Goal: Information Seeking & Learning: Learn about a topic

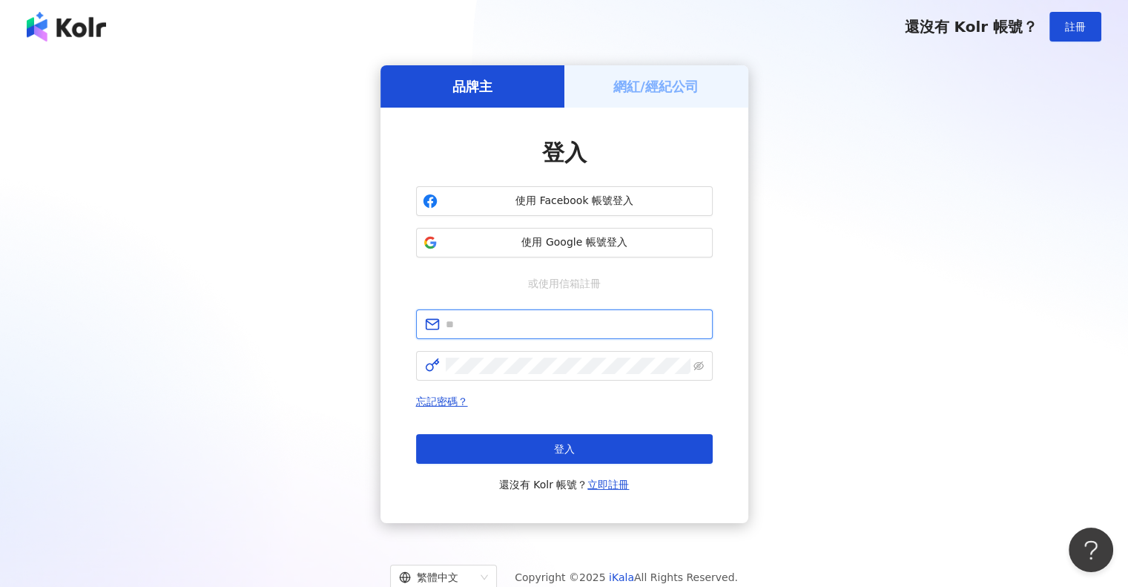
type input "**********"
drag, startPoint x: 856, startPoint y: 389, endPoint x: 848, endPoint y: 383, distance: 10.1
click at [856, 389] on div "**********" at bounding box center [564, 294] width 1092 height 458
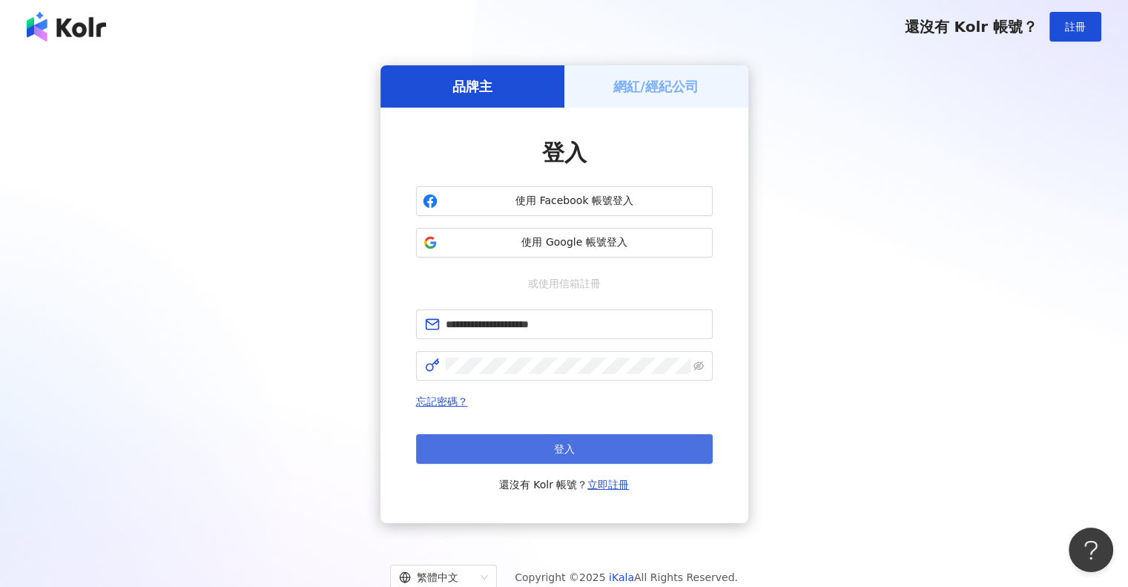
click at [554, 456] on button "登入" at bounding box center [564, 449] width 297 height 30
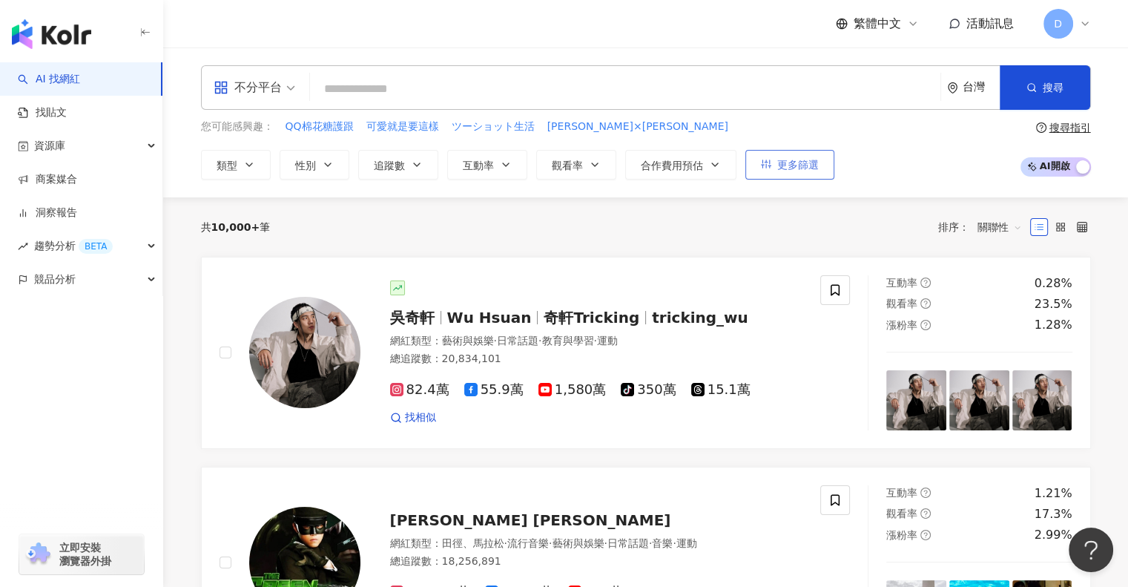
click at [791, 170] on span "更多篩選" at bounding box center [798, 165] width 42 height 12
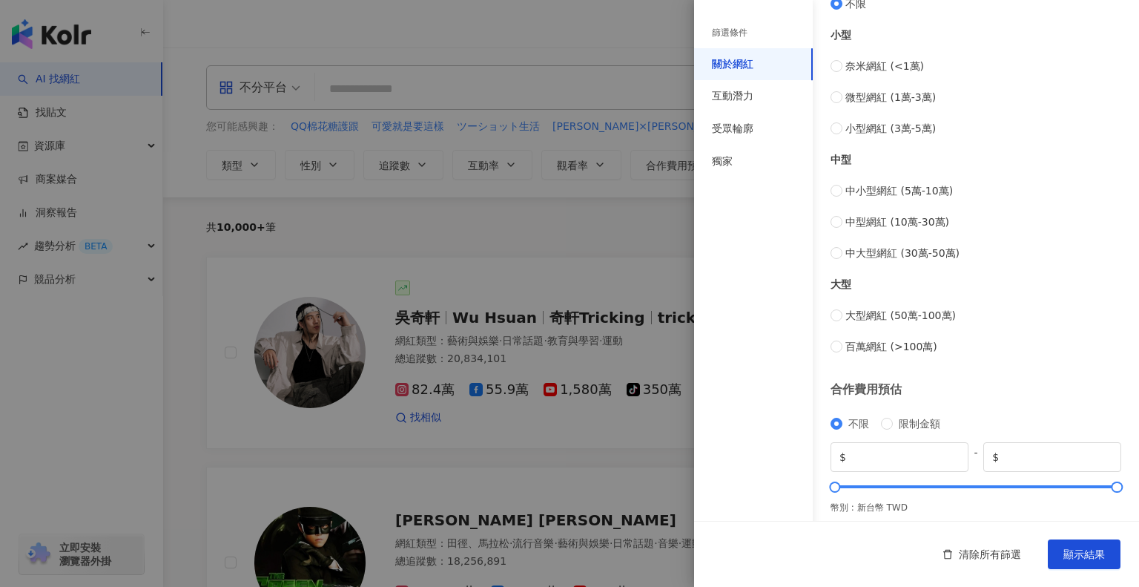
scroll to position [531, 0]
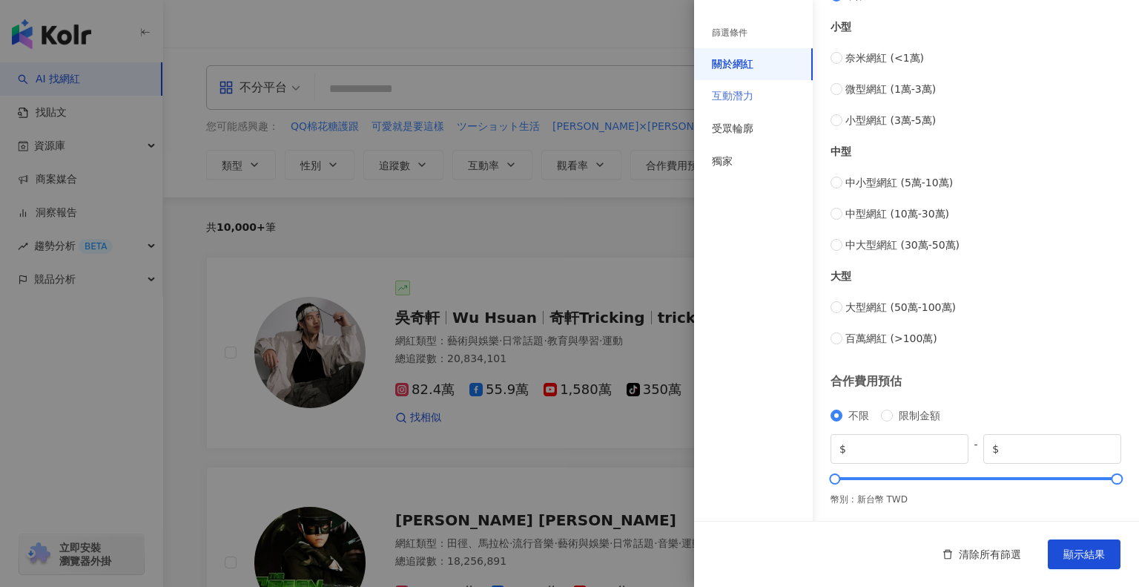
click at [765, 92] on div "互動潛力" at bounding box center [753, 96] width 119 height 33
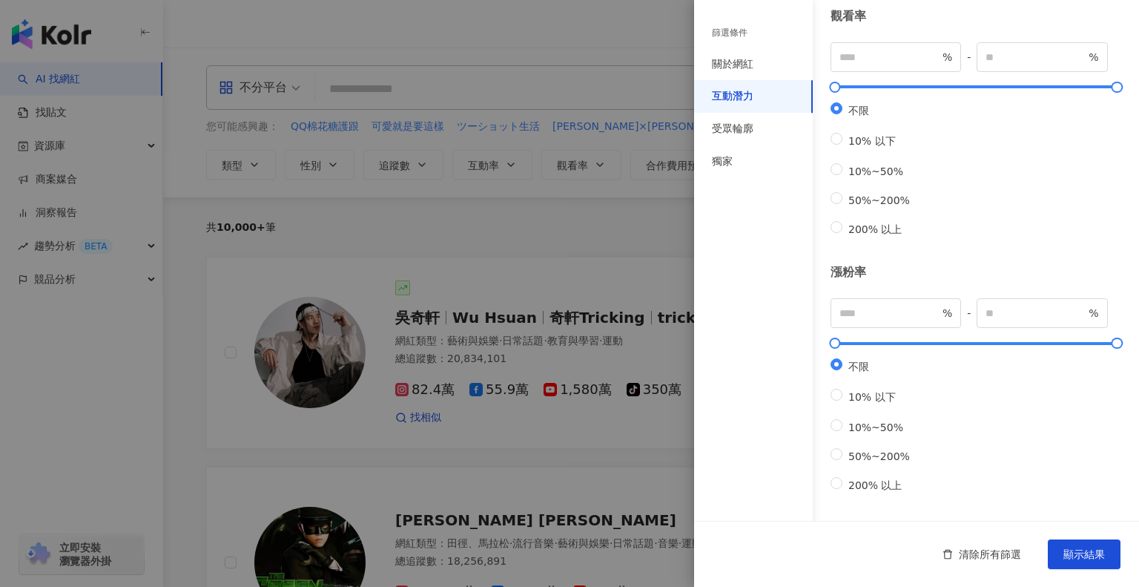
scroll to position [406, 0]
click at [751, 128] on div "受眾輪廓" at bounding box center [733, 129] width 42 height 15
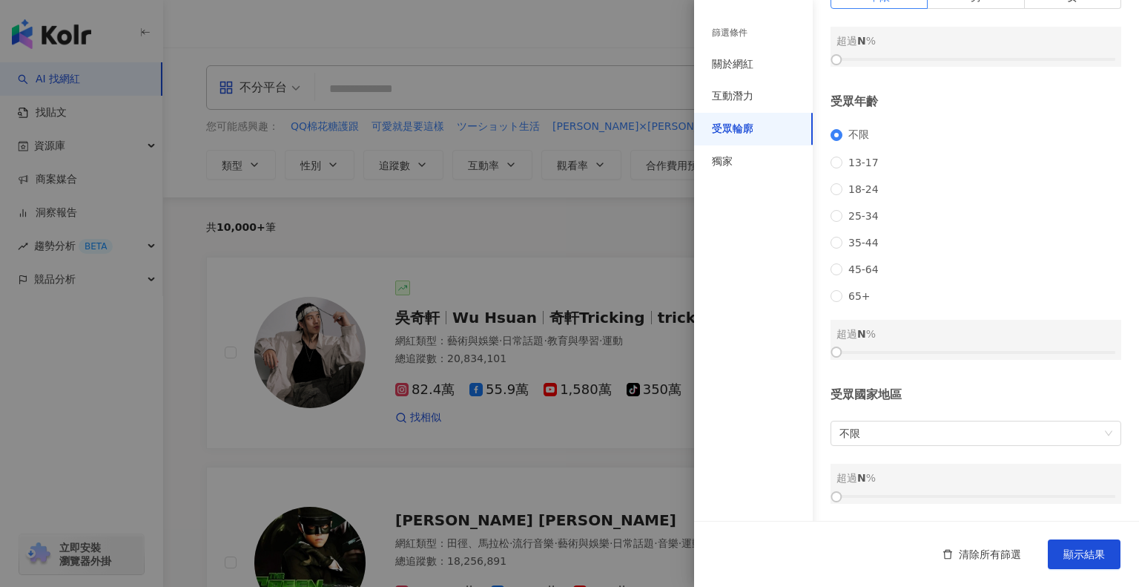
scroll to position [133, 0]
click at [849, 239] on span "35-44" at bounding box center [863, 243] width 42 height 12
drag, startPoint x: 841, startPoint y: 351, endPoint x: 948, endPoint y: 349, distance: 107.5
click at [948, 349] on div at bounding box center [948, 352] width 8 height 8
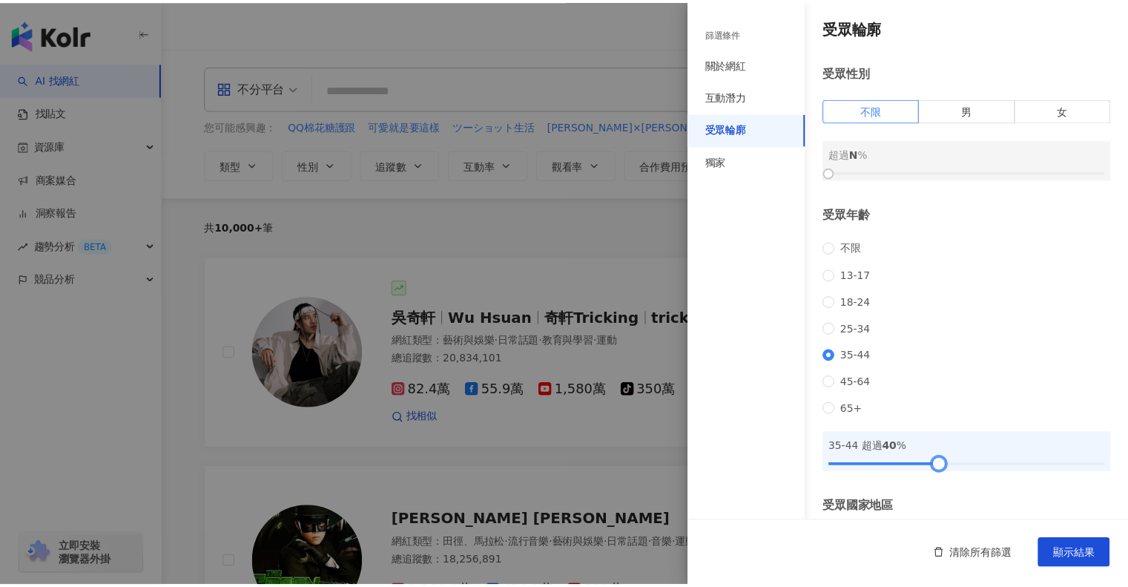
scroll to position [0, 0]
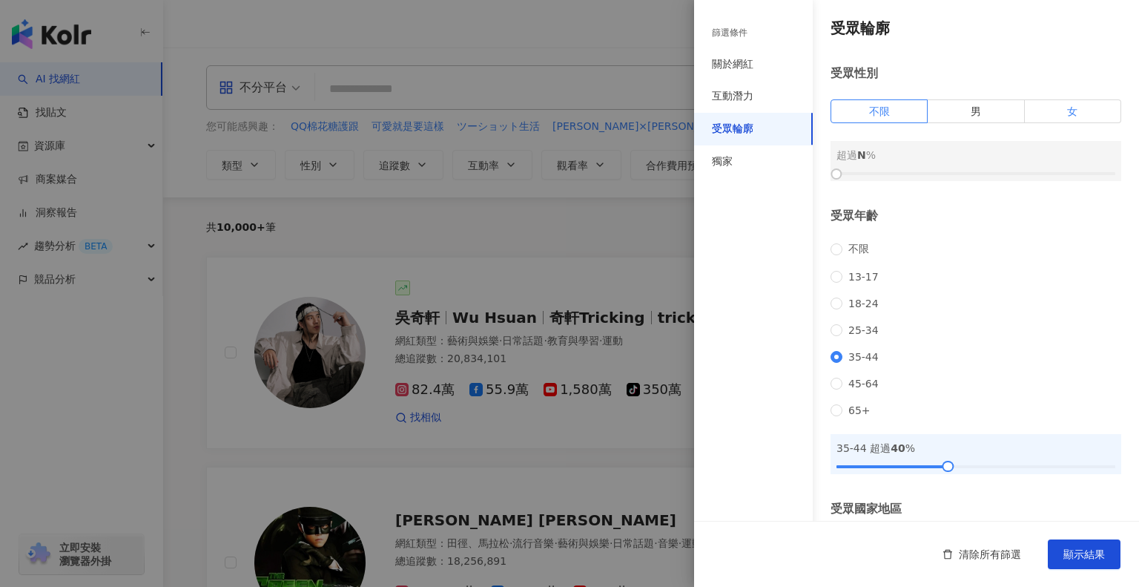
click at [1054, 112] on label "女" at bounding box center [1073, 111] width 96 height 24
drag, startPoint x: 839, startPoint y: 172, endPoint x: 998, endPoint y: 171, distance: 158.7
click at [1000, 171] on div at bounding box center [1004, 174] width 8 height 8
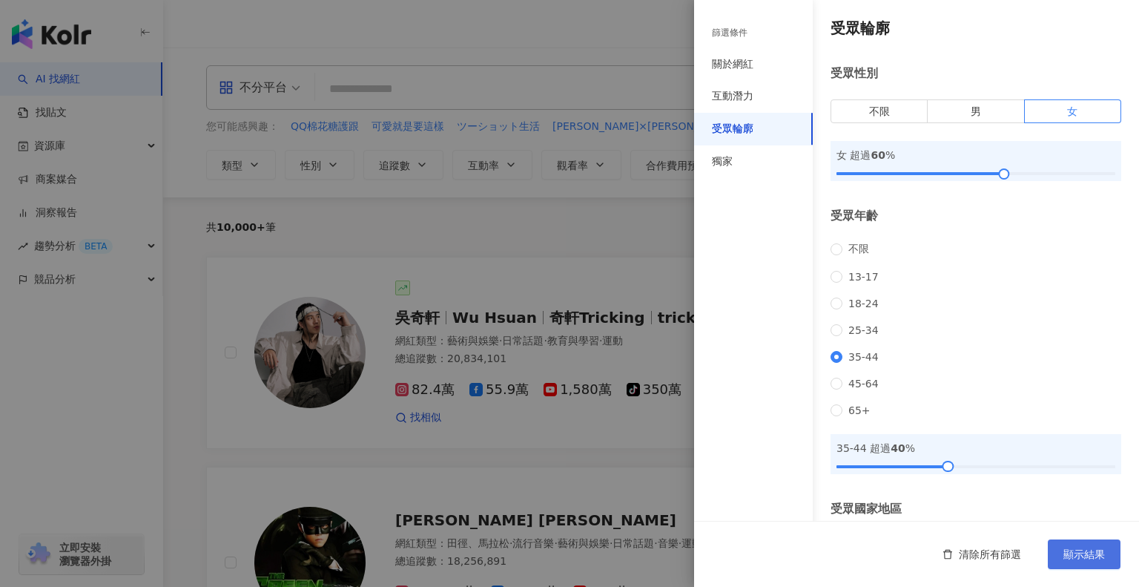
click at [1084, 548] on span "顯示結果" at bounding box center [1084, 554] width 42 height 12
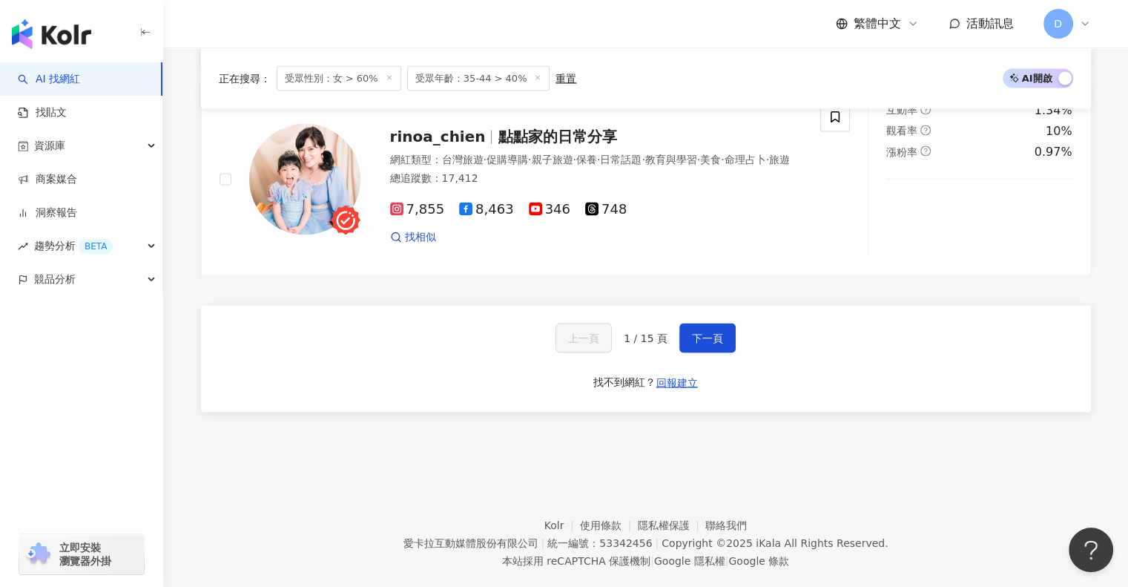
scroll to position [2842, 0]
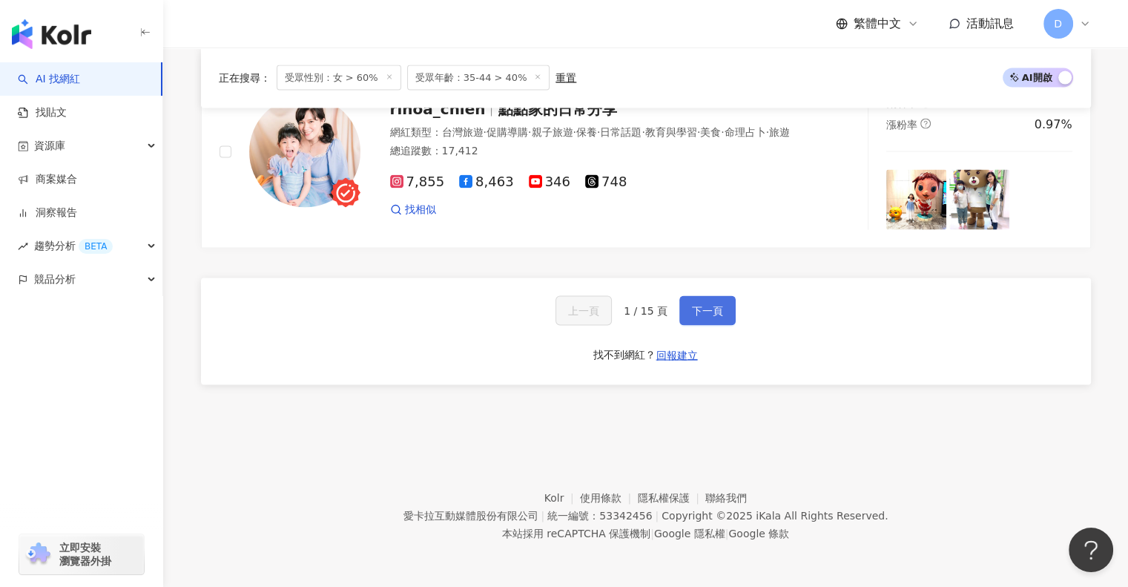
click at [718, 310] on span "下一頁" at bounding box center [707, 311] width 31 height 12
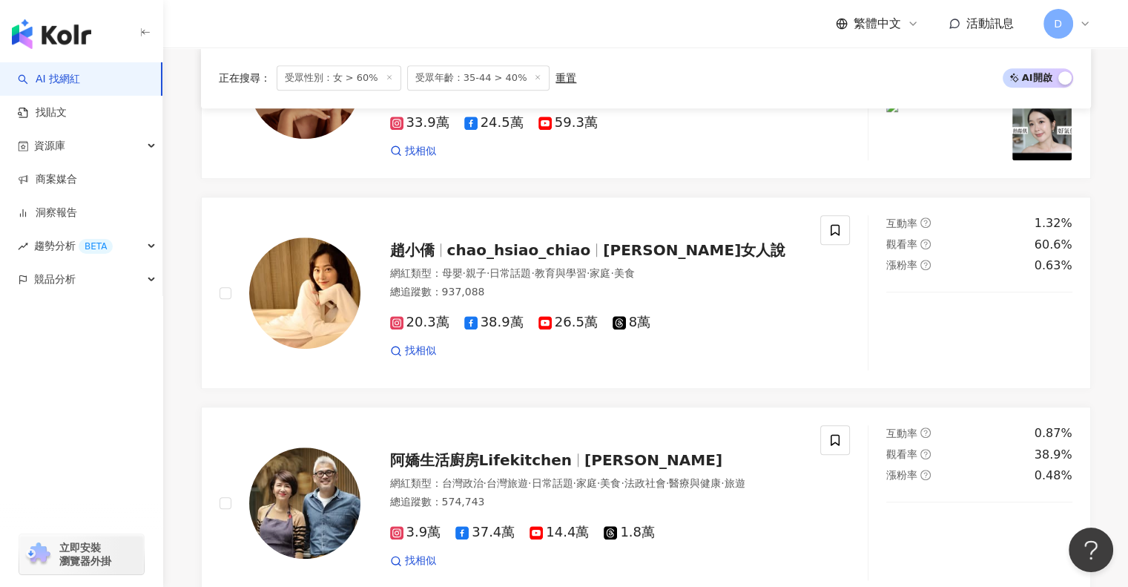
scroll to position [2836, 0]
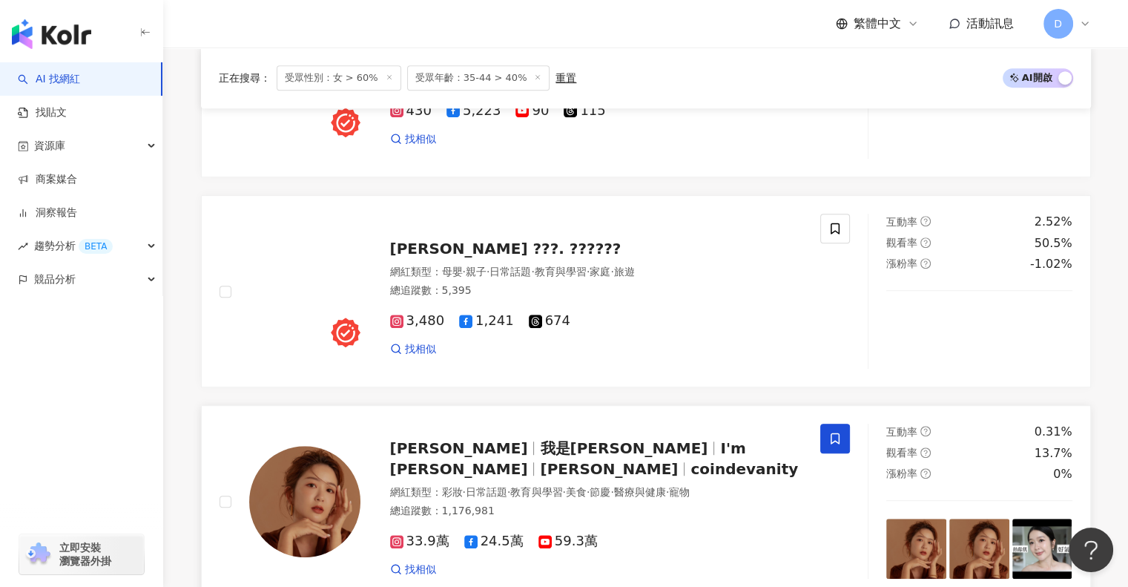
scroll to position [834, 0]
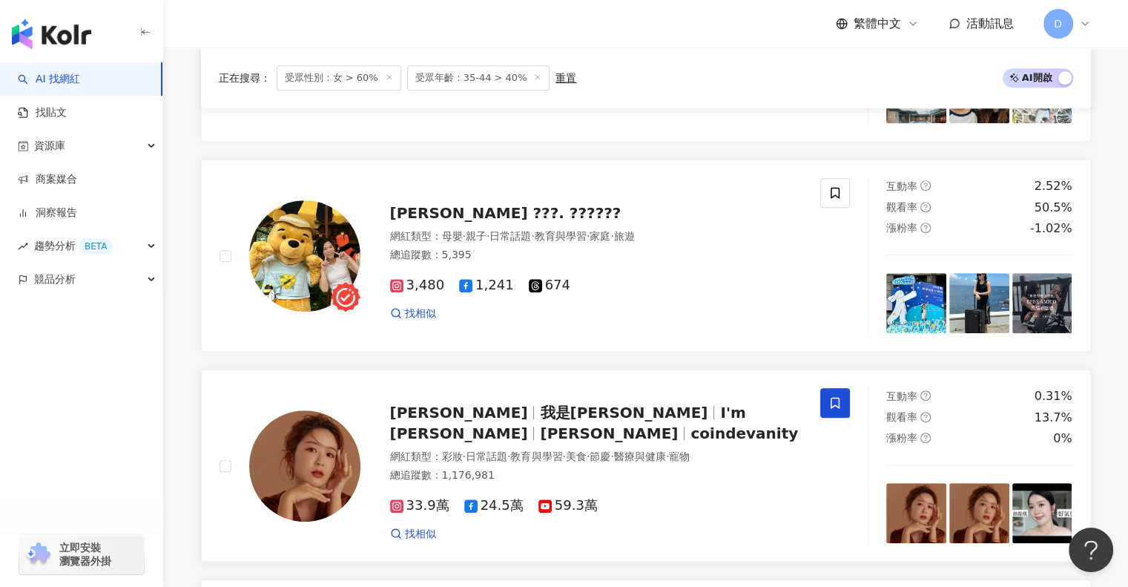
click at [677, 430] on span "Charlene Liu" at bounding box center [609, 433] width 138 height 18
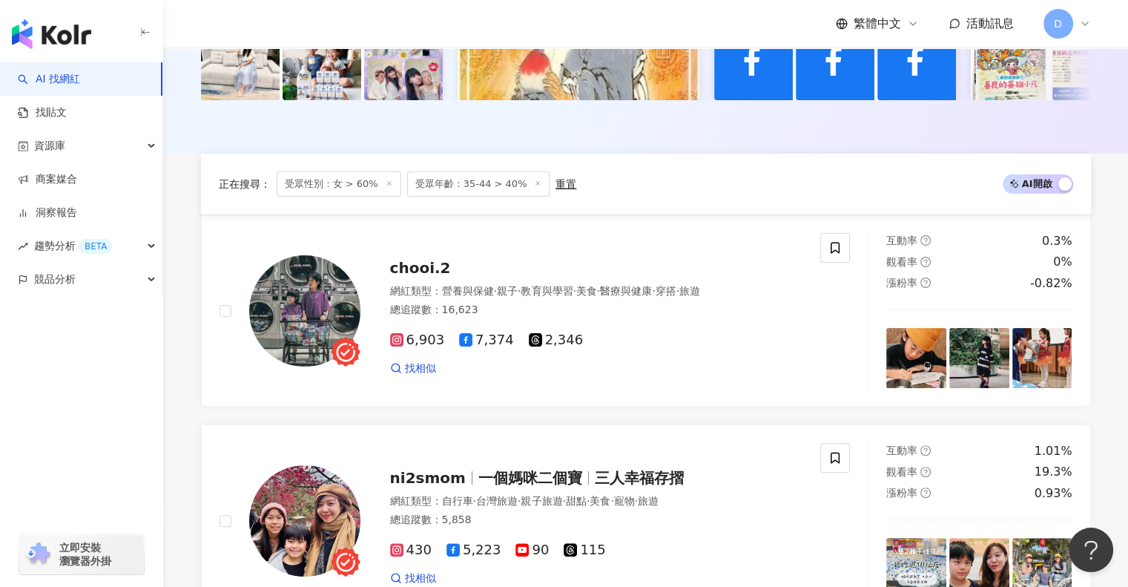
scroll to position [2836, 0]
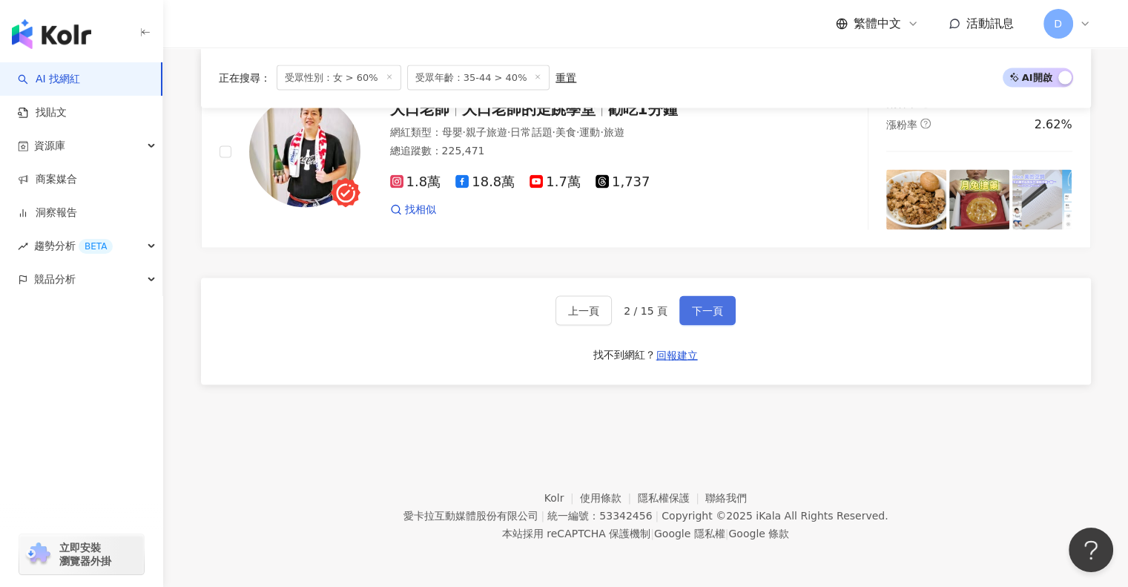
click at [715, 309] on span "下一頁" at bounding box center [707, 311] width 31 height 12
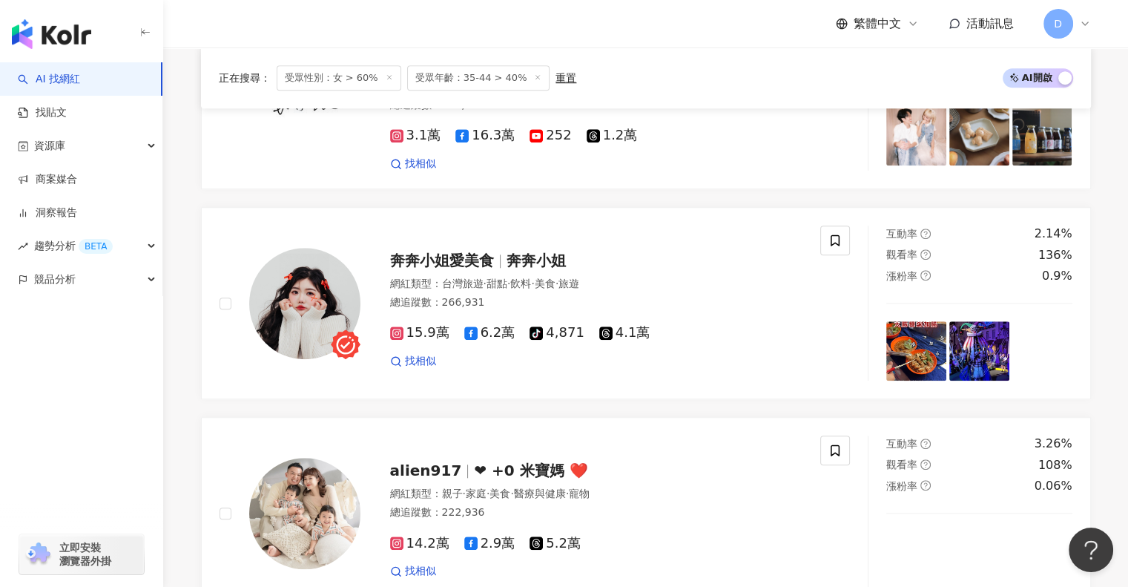
scroll to position [2831, 0]
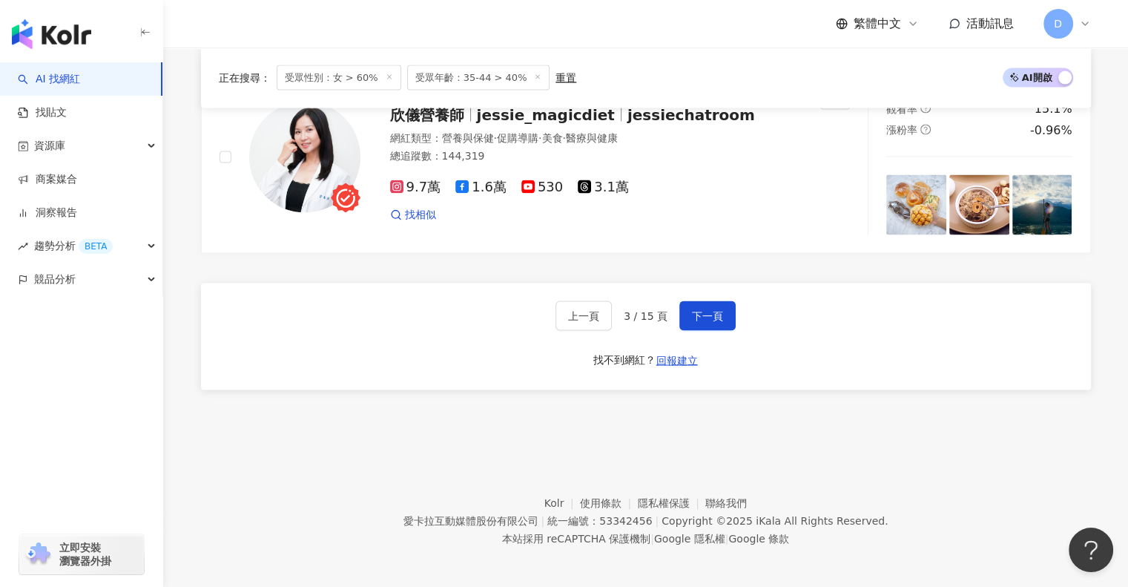
click at [880, 346] on div "上一頁 3 / 15 頁 下一頁 找不到網紅？ 回報建立" at bounding box center [646, 336] width 890 height 107
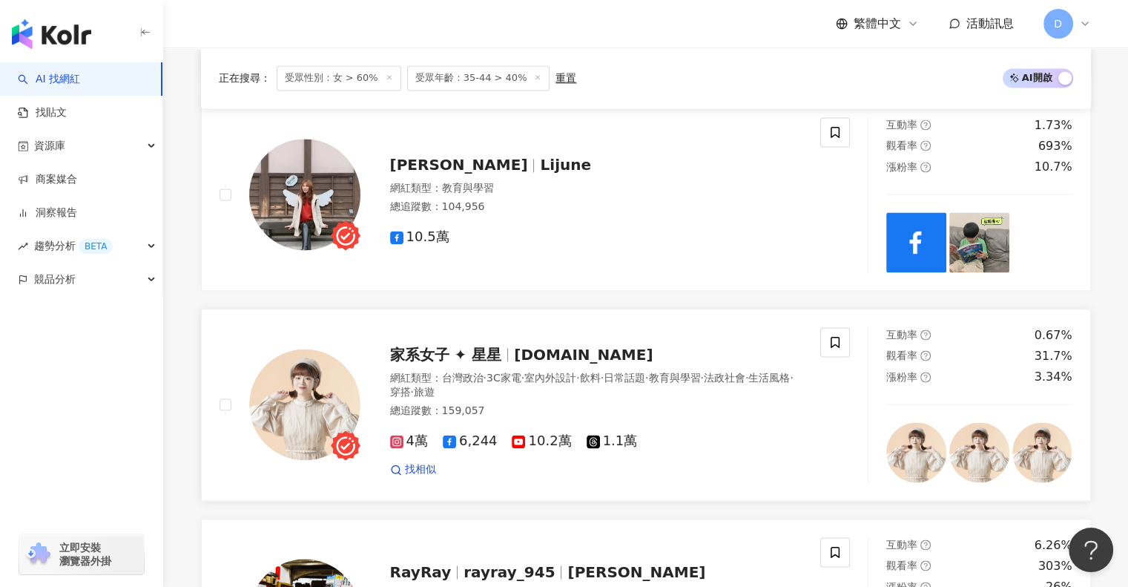
scroll to position [2164, 0]
click at [558, 346] on span "stars.lifestyle" at bounding box center [583, 355] width 139 height 18
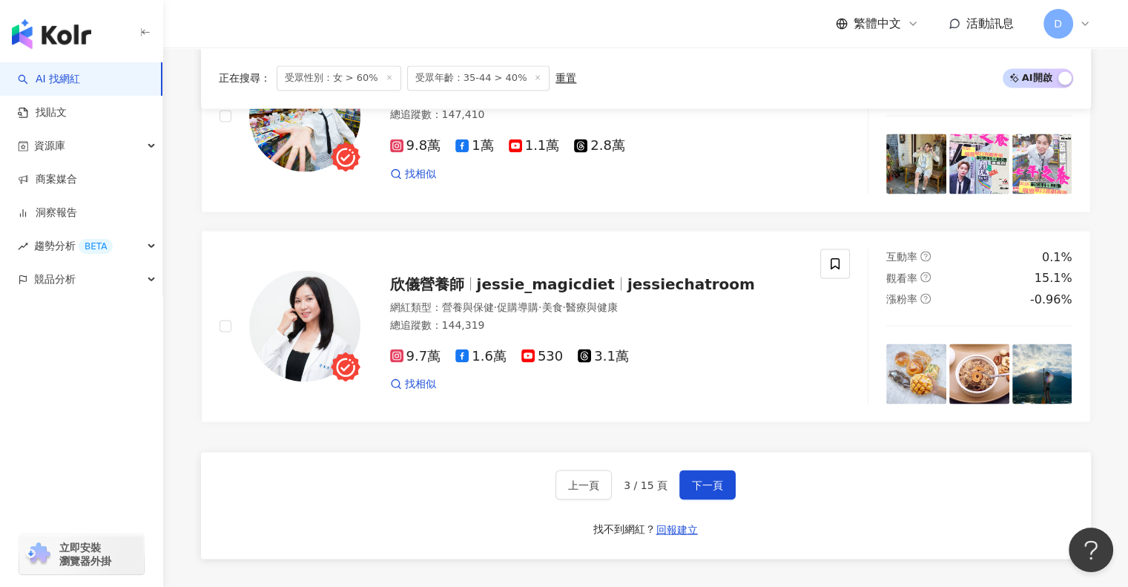
scroll to position [2831, 0]
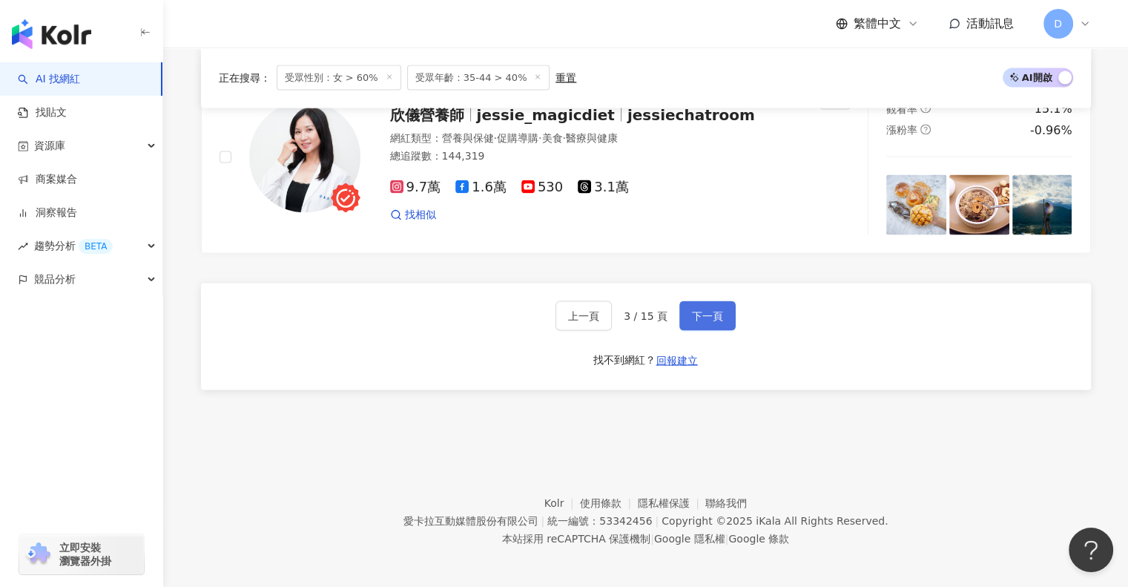
click at [712, 314] on span "下一頁" at bounding box center [707, 316] width 31 height 12
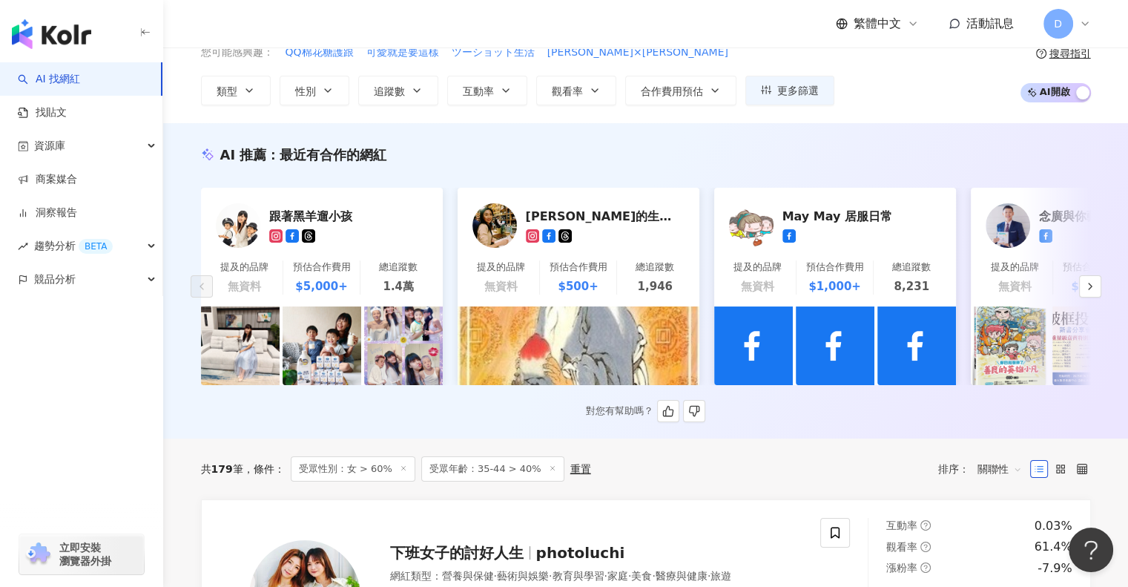
scroll to position [0, 0]
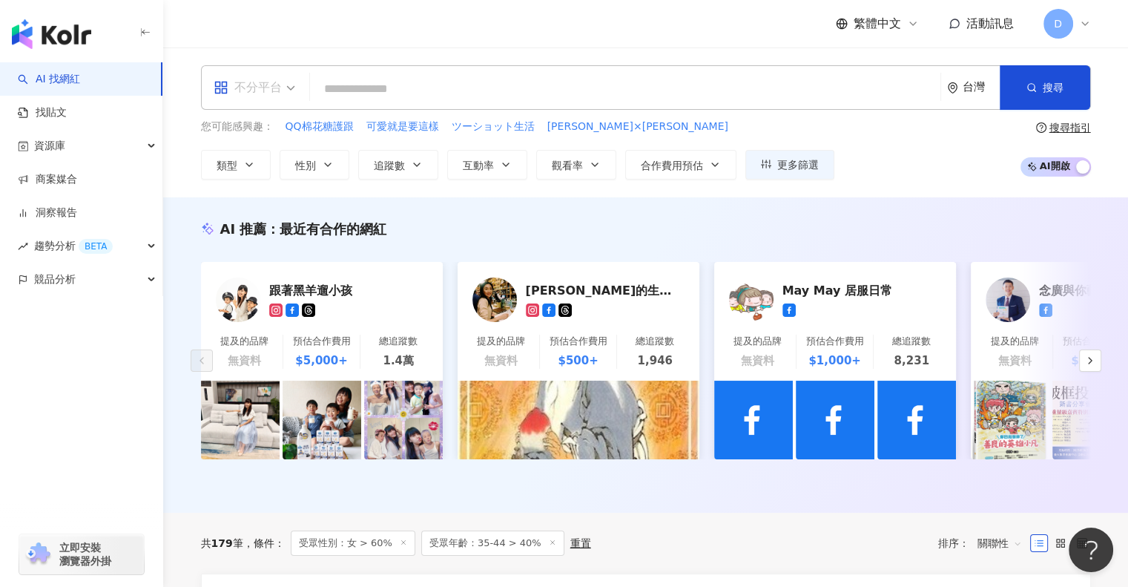
click at [284, 85] on span "不分平台" at bounding box center [255, 88] width 82 height 24
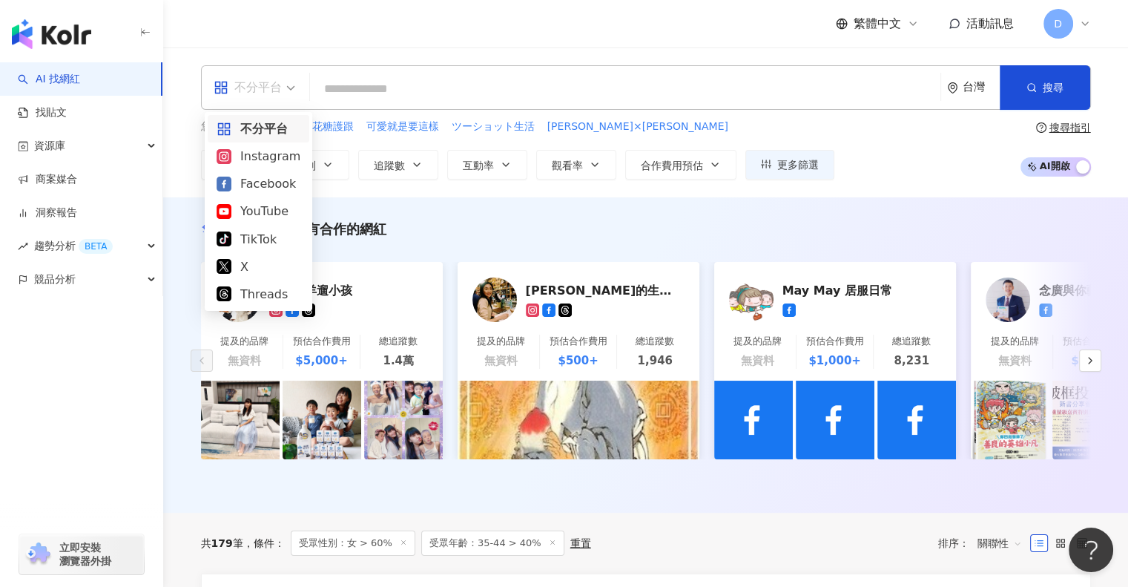
click at [284, 85] on span "不分平台" at bounding box center [255, 88] width 82 height 24
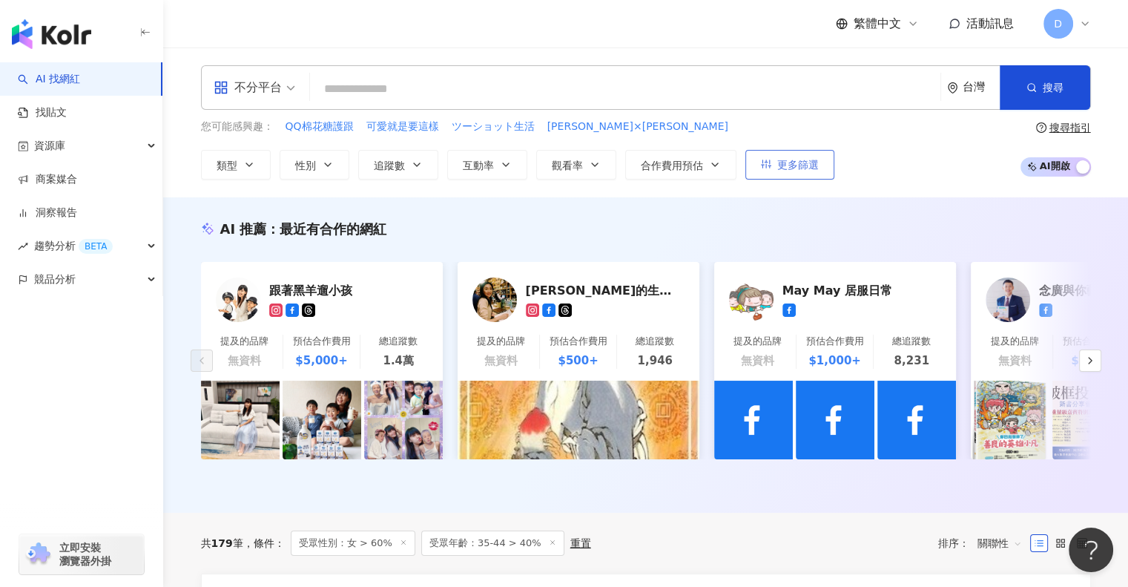
click at [807, 165] on span "更多篩選" at bounding box center [798, 165] width 42 height 12
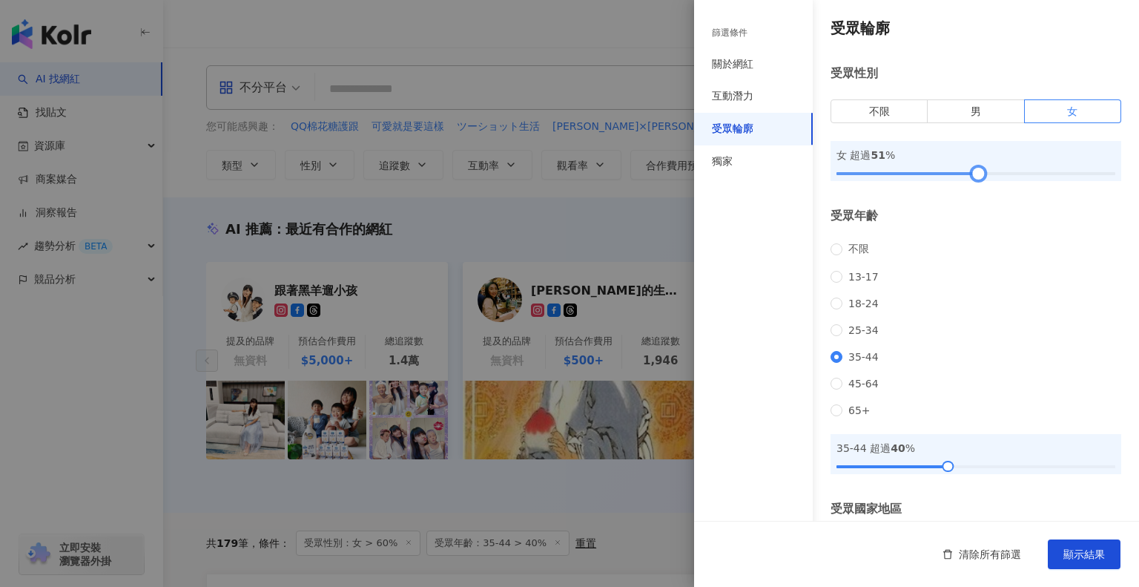
drag, startPoint x: 994, startPoint y: 173, endPoint x: 970, endPoint y: 169, distance: 24.0
click at [974, 170] on div at bounding box center [978, 174] width 8 height 8
click at [839, 360] on label "35-44" at bounding box center [858, 357] width 54 height 12
drag, startPoint x: 938, startPoint y: 486, endPoint x: 911, endPoint y: 483, distance: 27.5
click at [916, 470] on div at bounding box center [920, 466] width 8 height 8
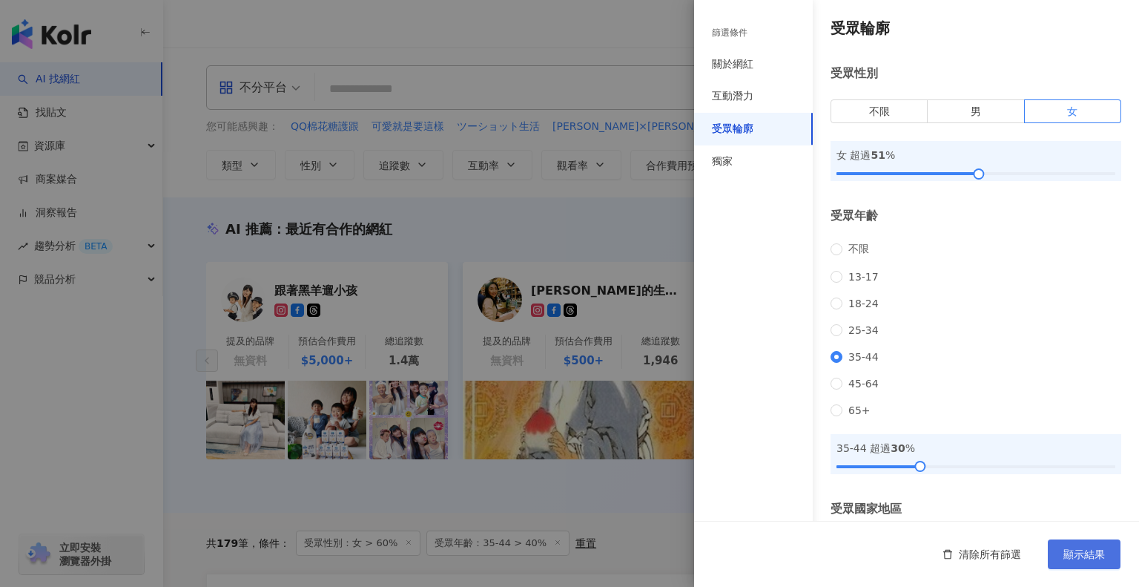
click at [1084, 557] on span "顯示結果" at bounding box center [1084, 554] width 42 height 12
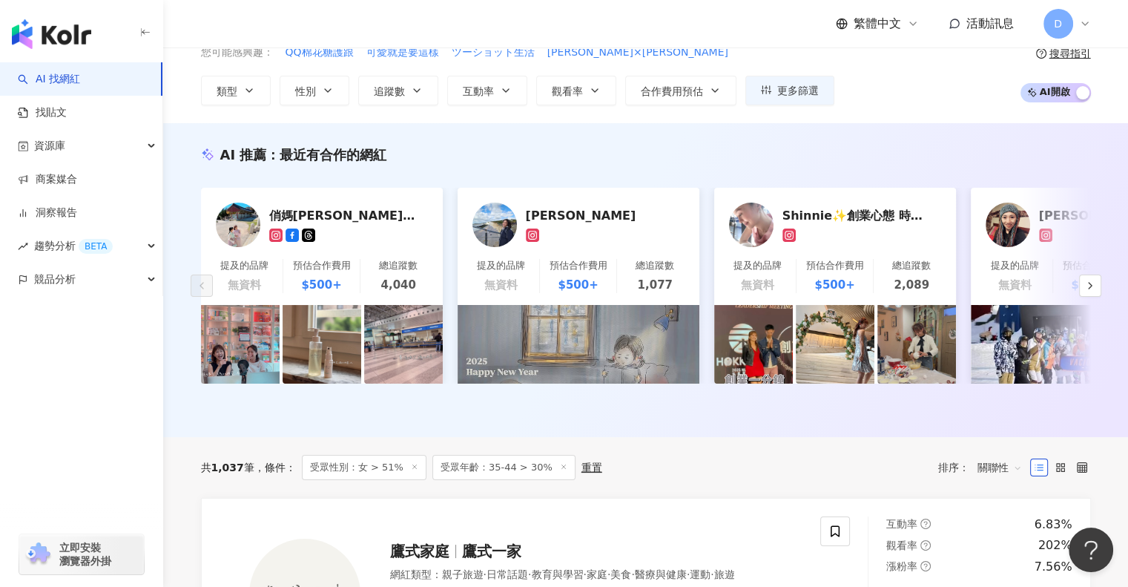
scroll to position [74, 0]
click at [1092, 291] on icon "button" at bounding box center [1090, 286] width 12 height 12
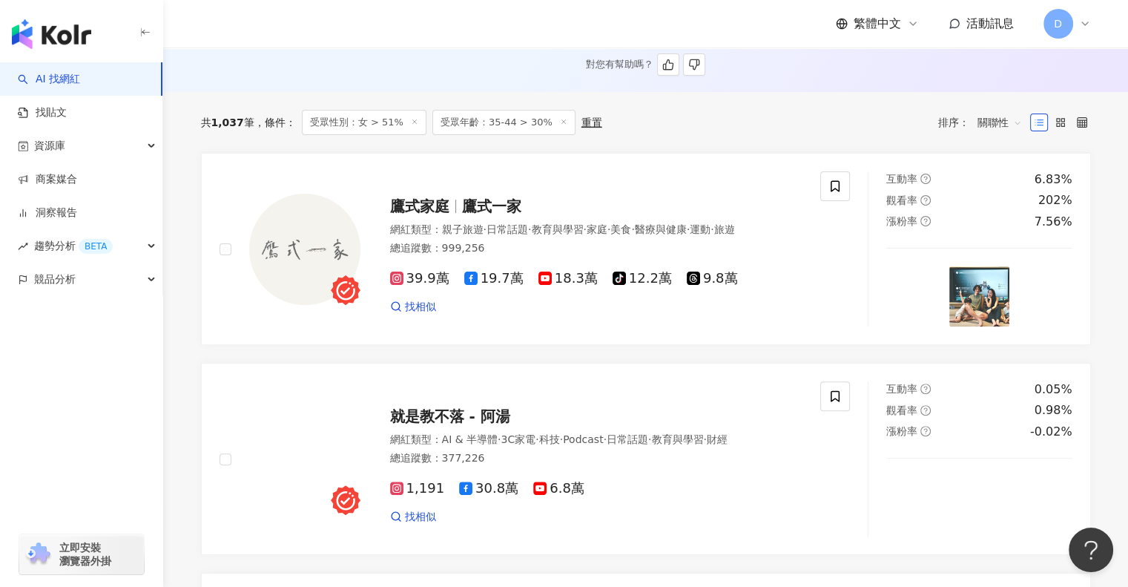
scroll to position [445, 0]
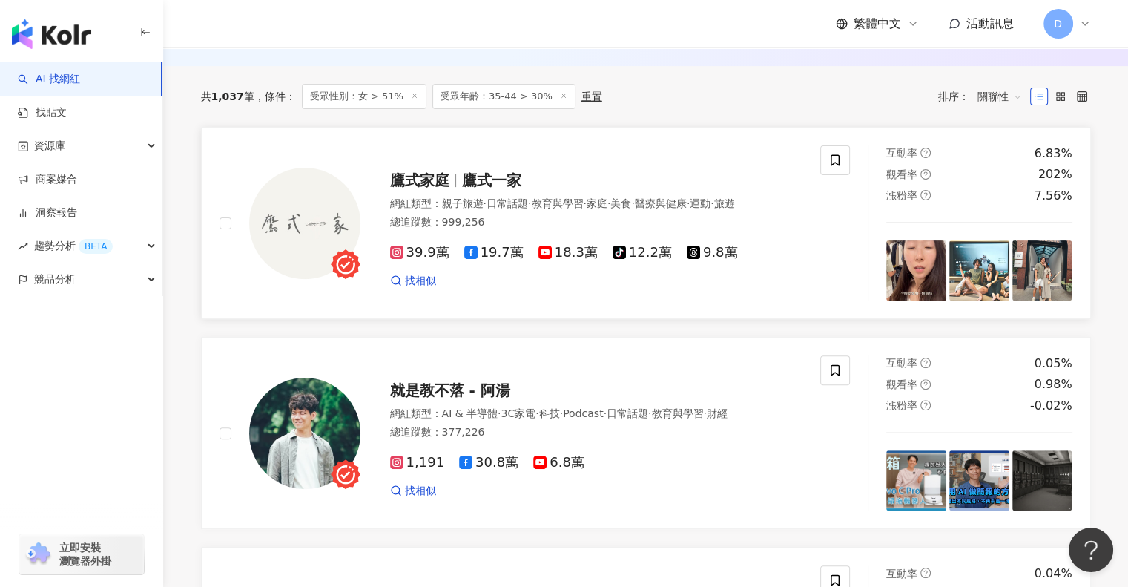
drag, startPoint x: 458, startPoint y: 179, endPoint x: 673, endPoint y: 165, distance: 216.3
click at [673, 165] on div "鷹式家庭 鷹式一家 網紅類型 ： 親子旅遊 · 日常話題 · 教育與學習 · 家庭 · 美食 · 醫療與健康 · 運動 · 旅遊 總追蹤數 ： 999,256…" at bounding box center [581, 223] width 443 height 130
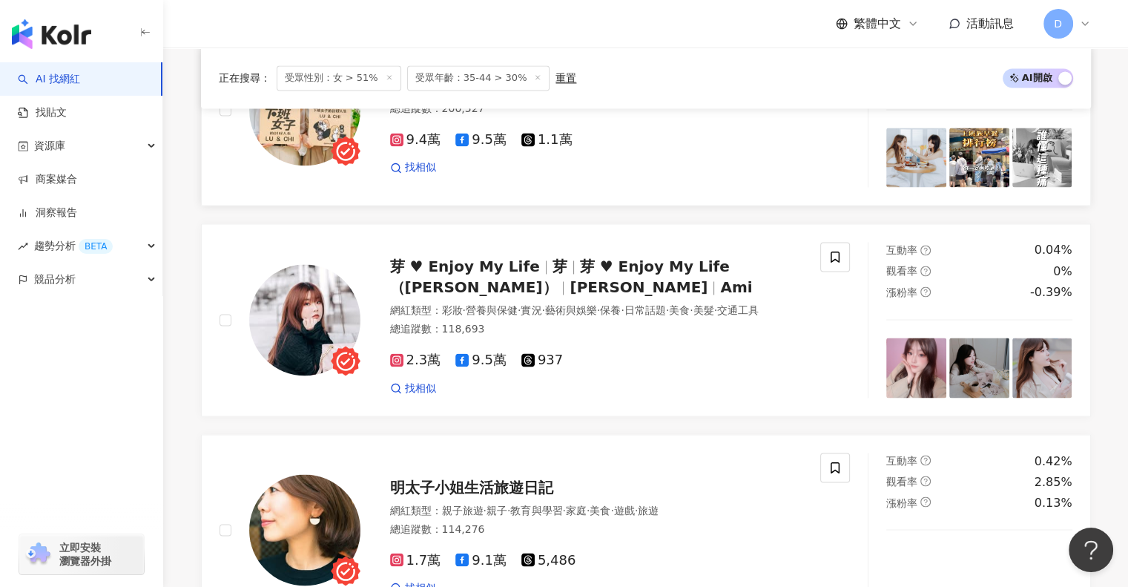
scroll to position [2744, 0]
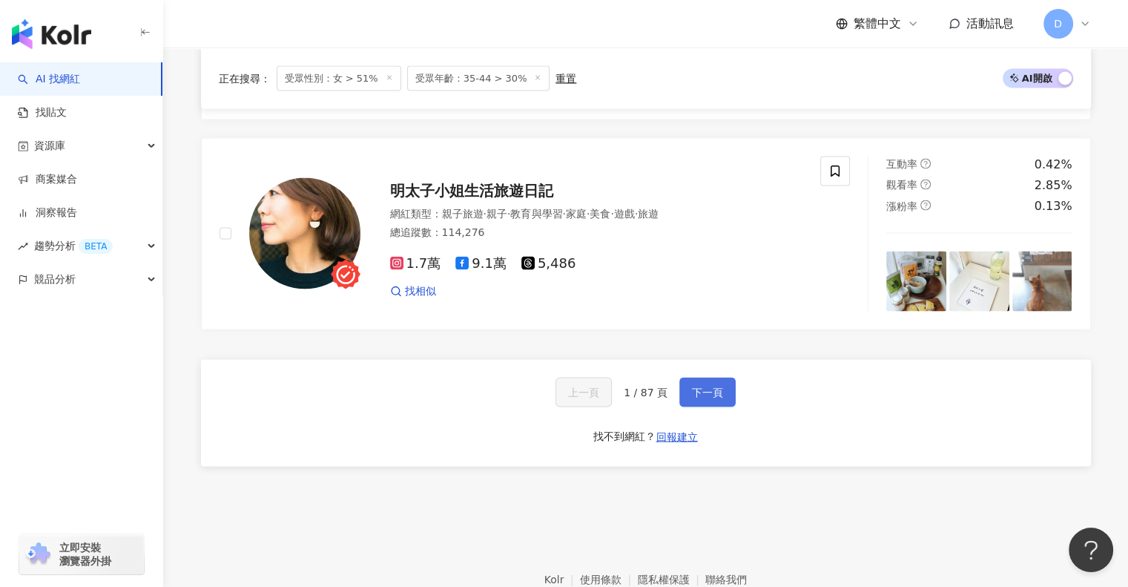
click at [711, 397] on span "下一頁" at bounding box center [707, 392] width 31 height 12
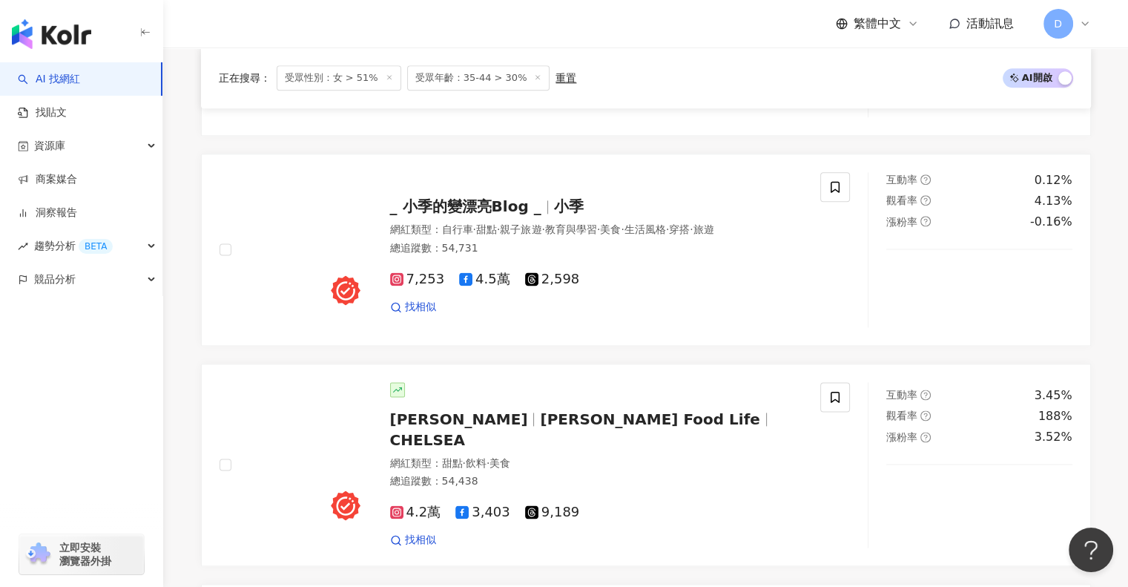
scroll to position [2746, 0]
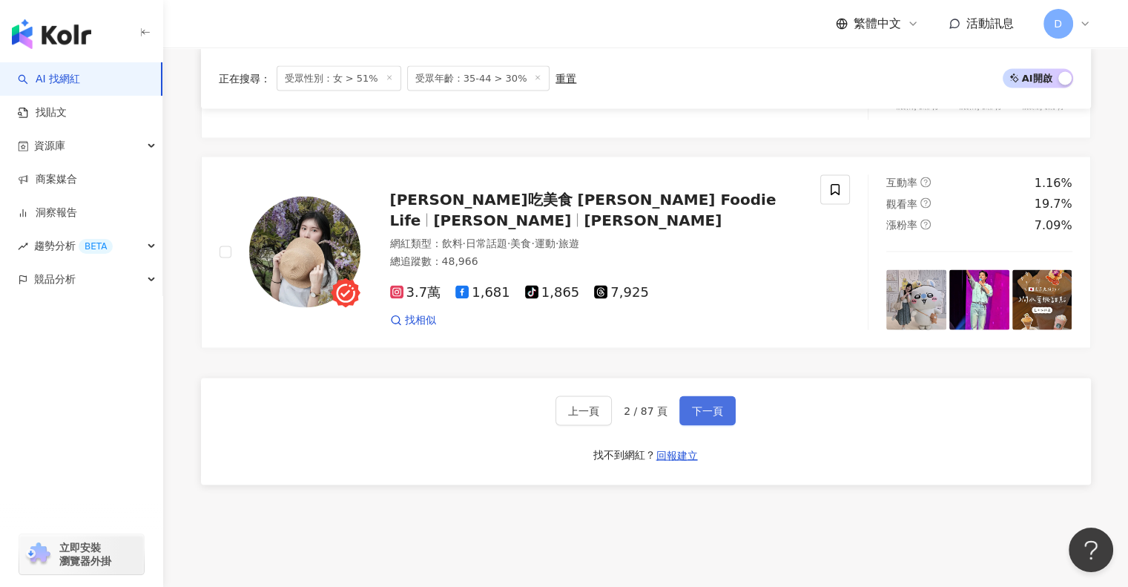
click at [710, 404] on span "下一頁" at bounding box center [707, 410] width 31 height 12
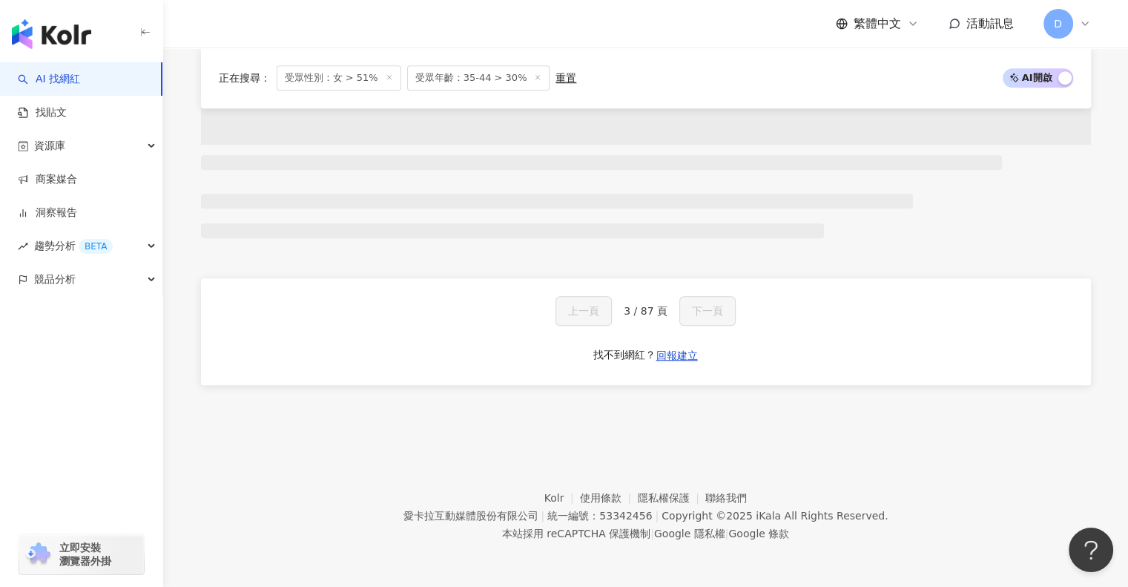
scroll to position [1130, 0]
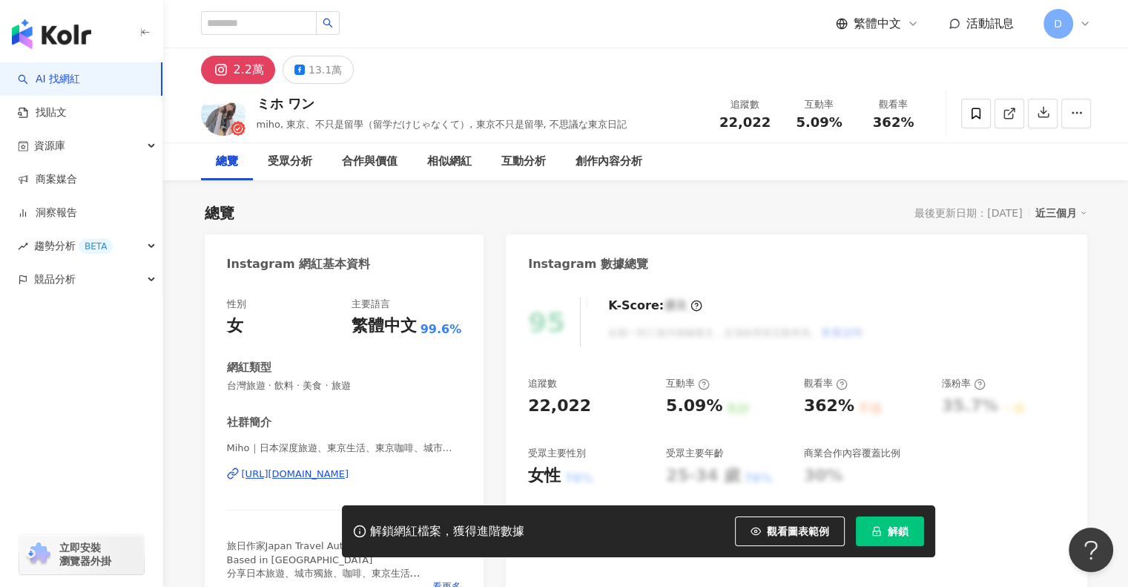
click at [901, 530] on span "解鎖" at bounding box center [898, 531] width 21 height 12
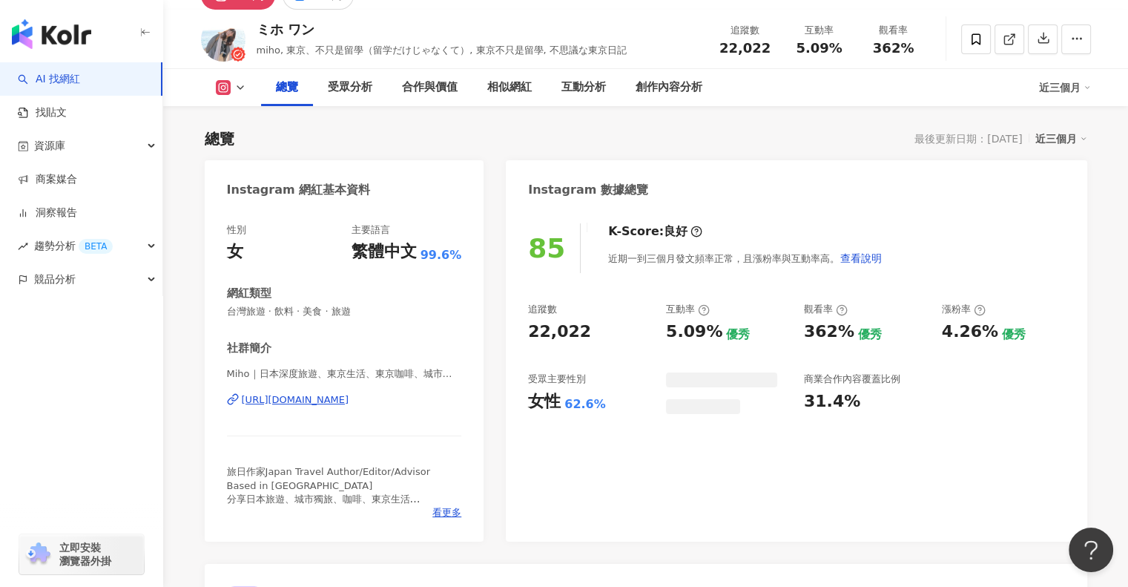
click at [235, 88] on icon at bounding box center [240, 88] width 12 height 12
click at [231, 84] on button at bounding box center [231, 87] width 60 height 15
click at [238, 148] on div "總覽 最後更新日期：2025/9/10 近三個月" at bounding box center [646, 138] width 882 height 21
click at [316, 400] on div "https://www.instagram.com/mihowang47/" at bounding box center [296, 399] width 108 height 13
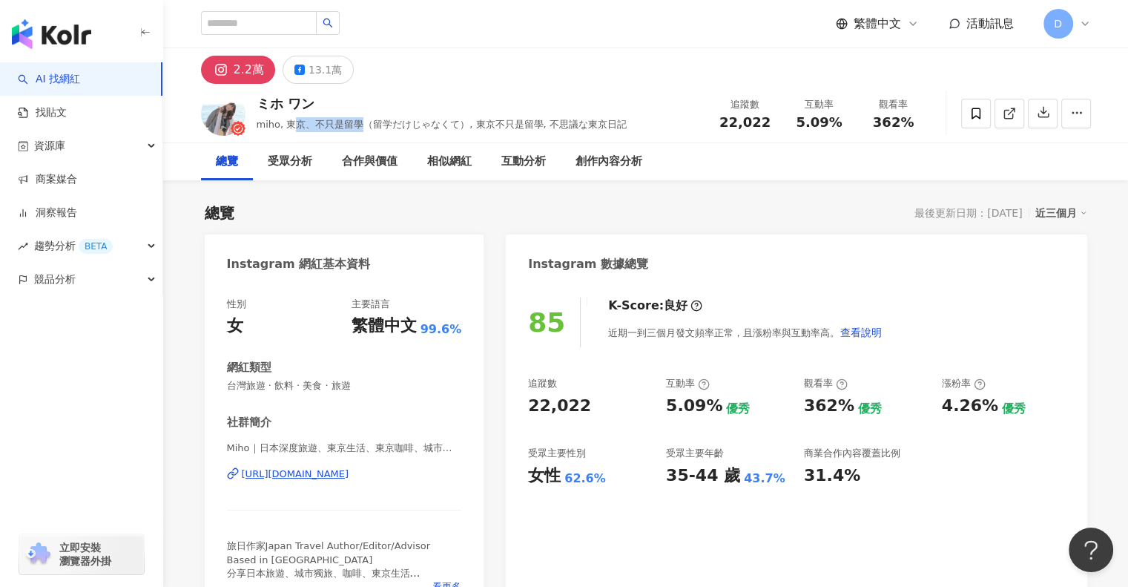
drag, startPoint x: 289, startPoint y: 123, endPoint x: 361, endPoint y: 123, distance: 71.9
click at [361, 123] on span "miho, 東京、不只是留學（留学だけじゃなくて）, 東京不只是留學, 不思議な東京日記" at bounding box center [442, 124] width 370 height 11
drag, startPoint x: 351, startPoint y: 124, endPoint x: 301, endPoint y: 125, distance: 50.4
click at [351, 124] on span "miho, 東京、不只是留學（留学だけじゃなくて）, 東京不只是留學, 不思議な東京日記" at bounding box center [442, 124] width 370 height 11
click at [280, 121] on span "miho, 東京、不只是留學（留学だけじゃなくて）, 東京不只是留學, 不思議な東京日記" at bounding box center [442, 124] width 370 height 11
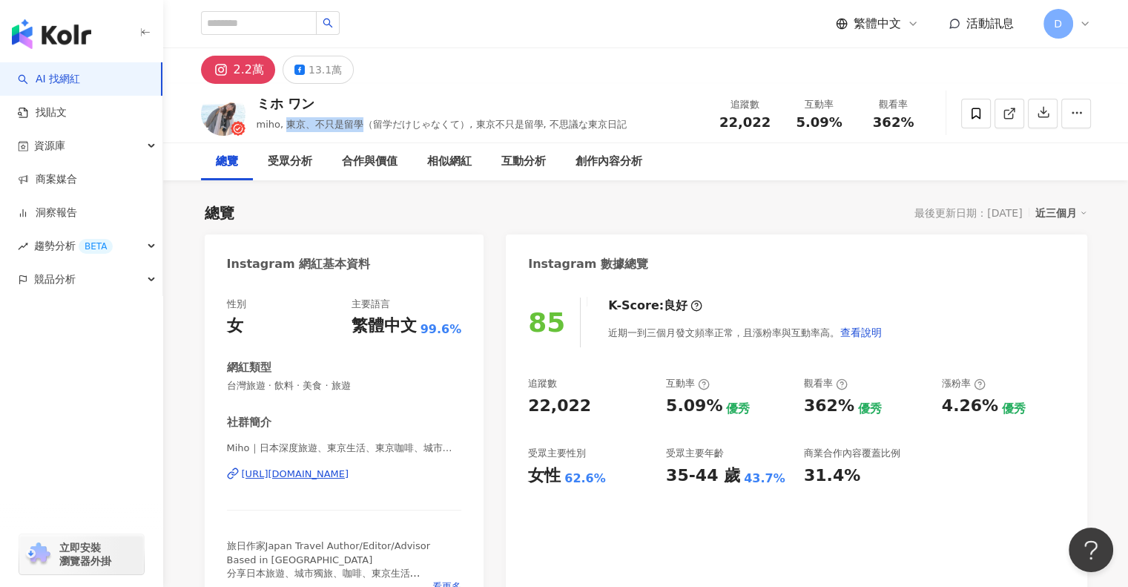
drag, startPoint x: 285, startPoint y: 122, endPoint x: 357, endPoint y: 124, distance: 72.0
click at [357, 124] on span "miho, 東京、不只是留學（留学だけじゃなくて）, 東京不只是留學, 不思議な東京日記" at bounding box center [442, 124] width 370 height 11
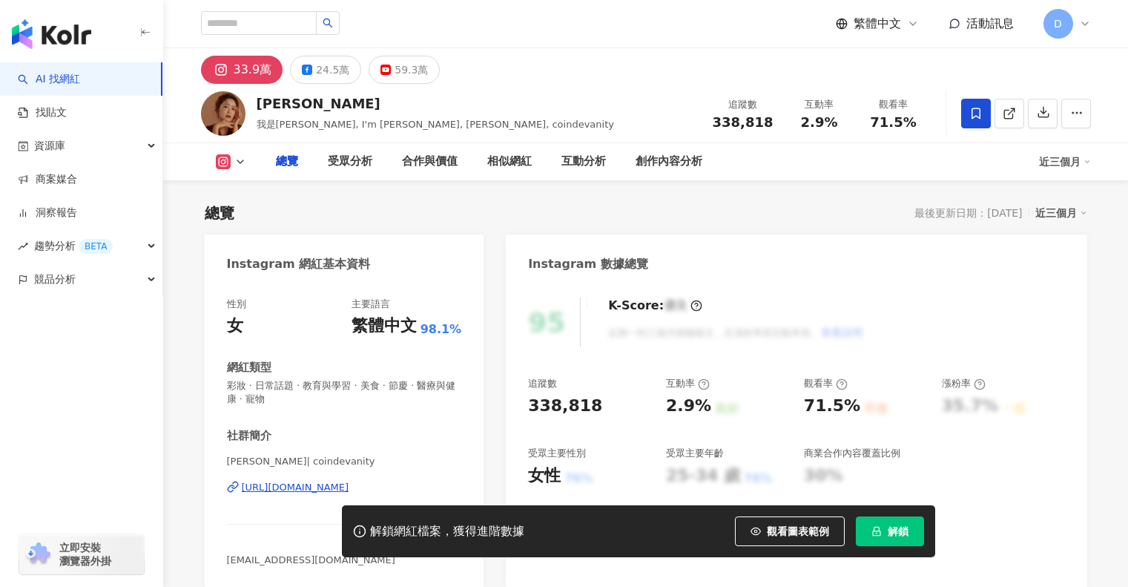
click at [881, 529] on button "解鎖" at bounding box center [890, 531] width 68 height 30
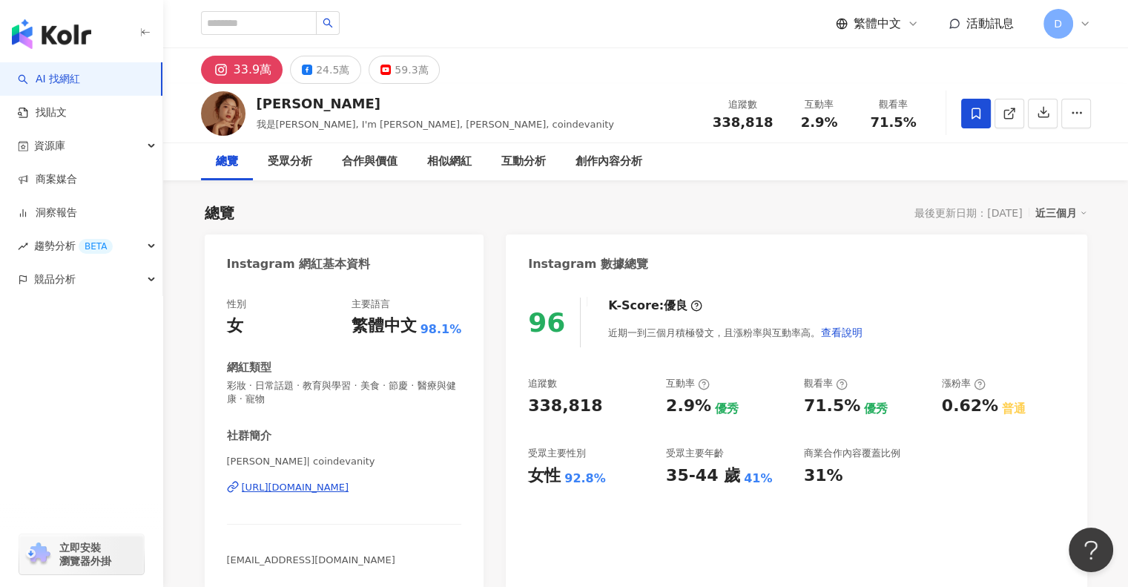
click at [297, 483] on div "https://www.instagram.com/coindevanity/" at bounding box center [296, 487] width 108 height 13
click at [316, 67] on div "24.5萬" at bounding box center [332, 69] width 33 height 21
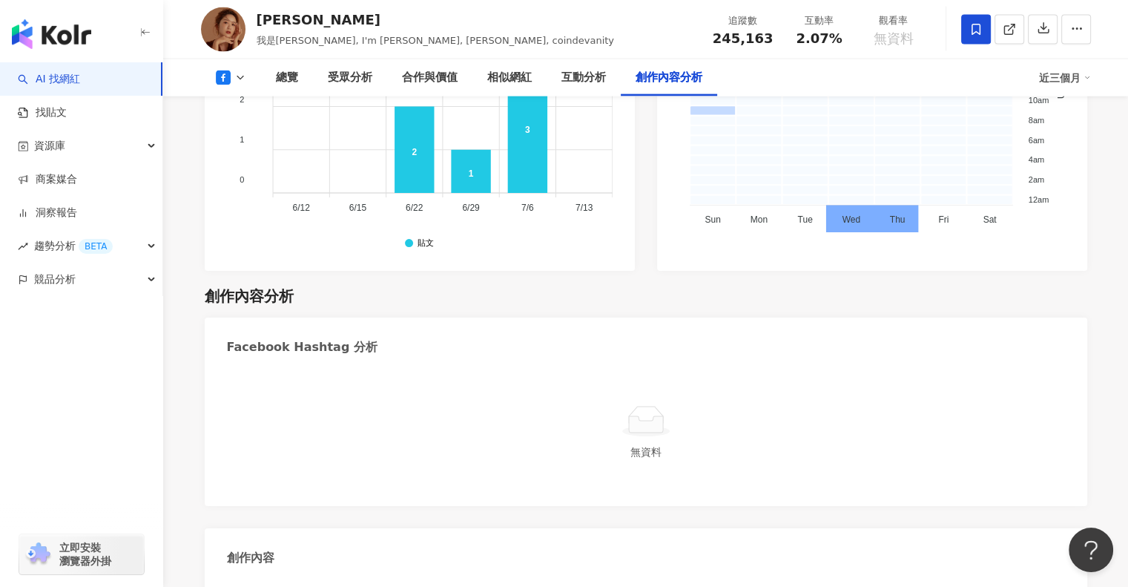
scroll to position [3485, 0]
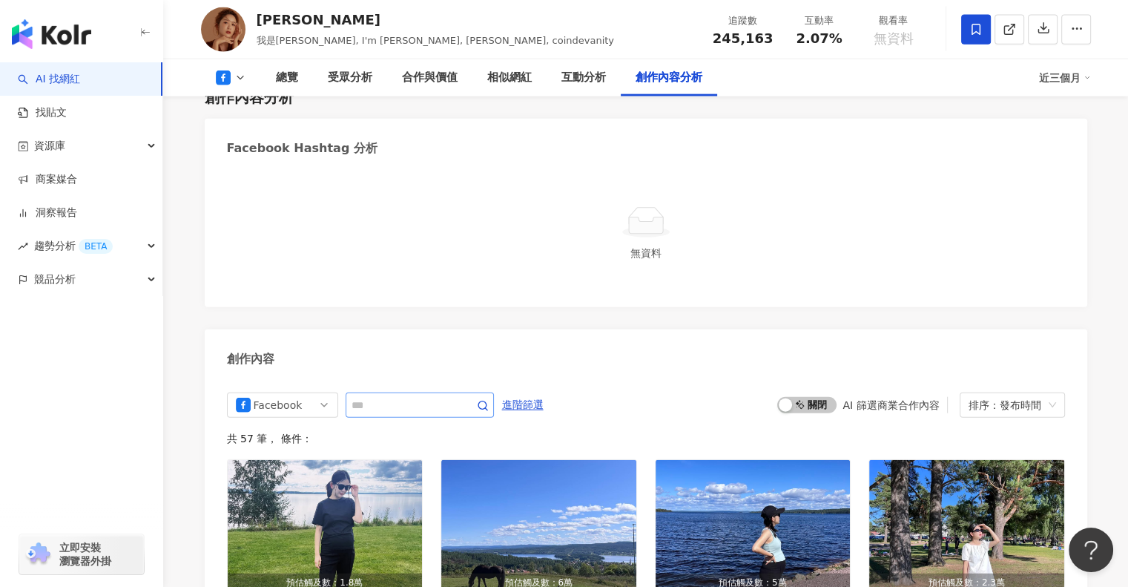
click at [494, 392] on span at bounding box center [420, 404] width 148 height 25
type input "****"
click at [489, 400] on icon "button" at bounding box center [483, 406] width 12 height 12
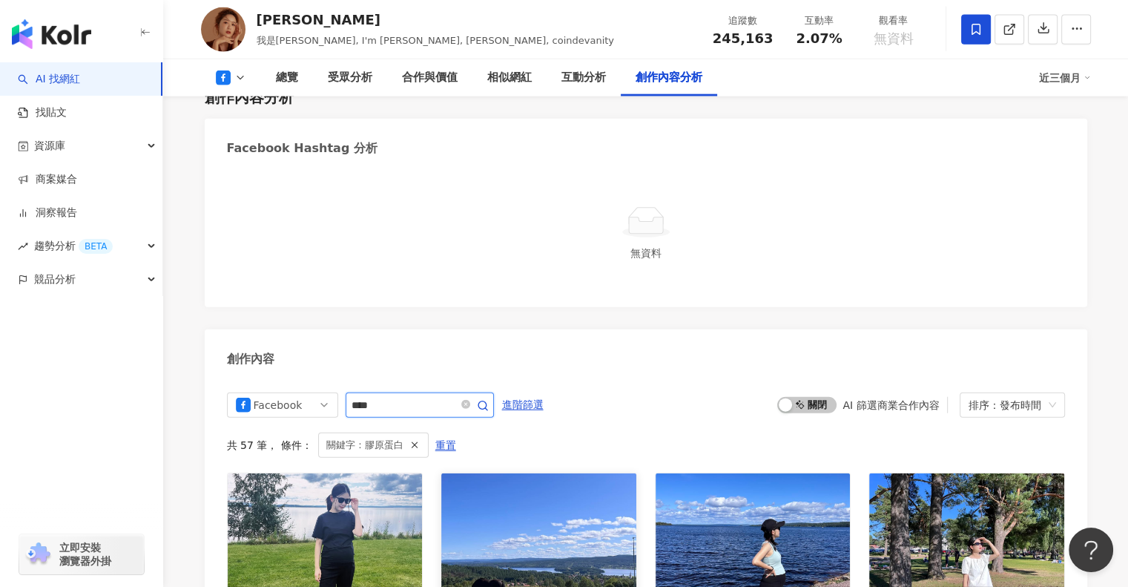
scroll to position [3702, 0]
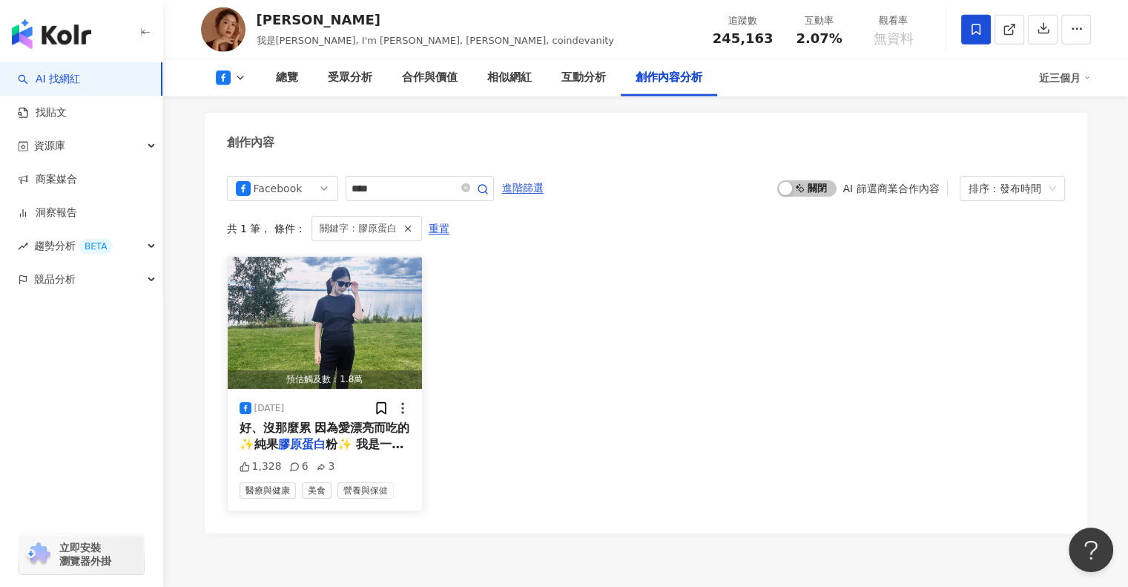
click at [383, 437] on span "粉✨ 我是一個不愛吃" at bounding box center [322, 452] width 165 height 30
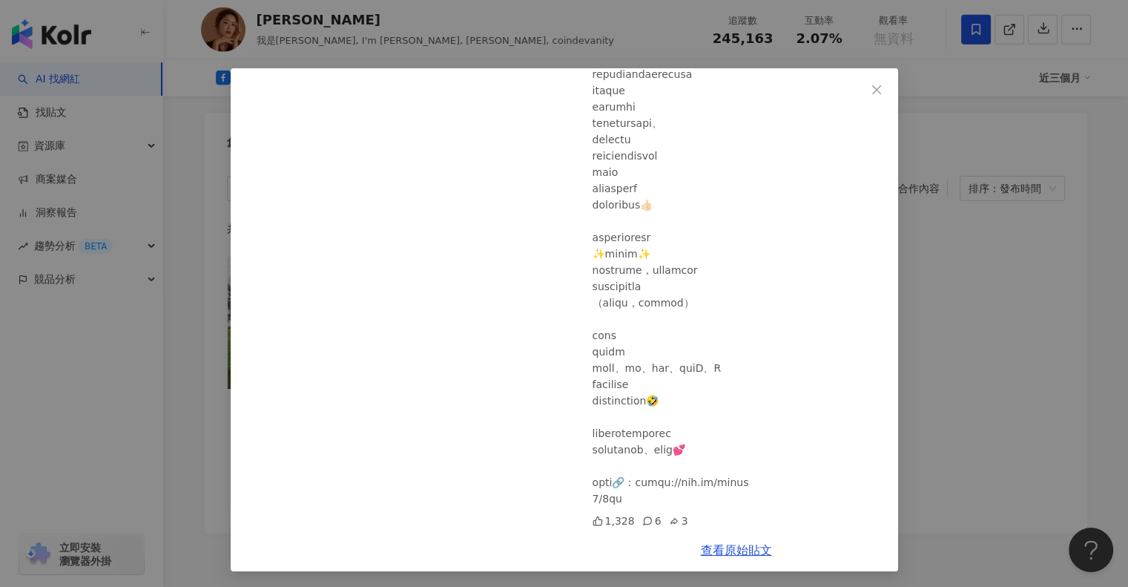
scroll to position [8, 0]
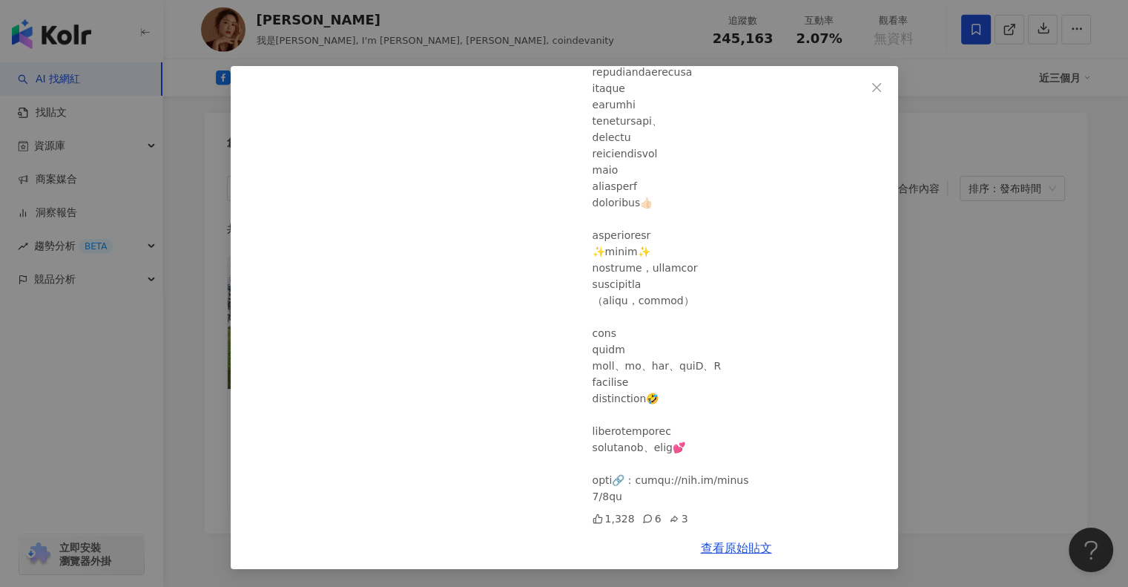
click at [971, 308] on div "查理 2025/8/30 1,328 6 3 查看原始貼文" at bounding box center [564, 293] width 1128 height 587
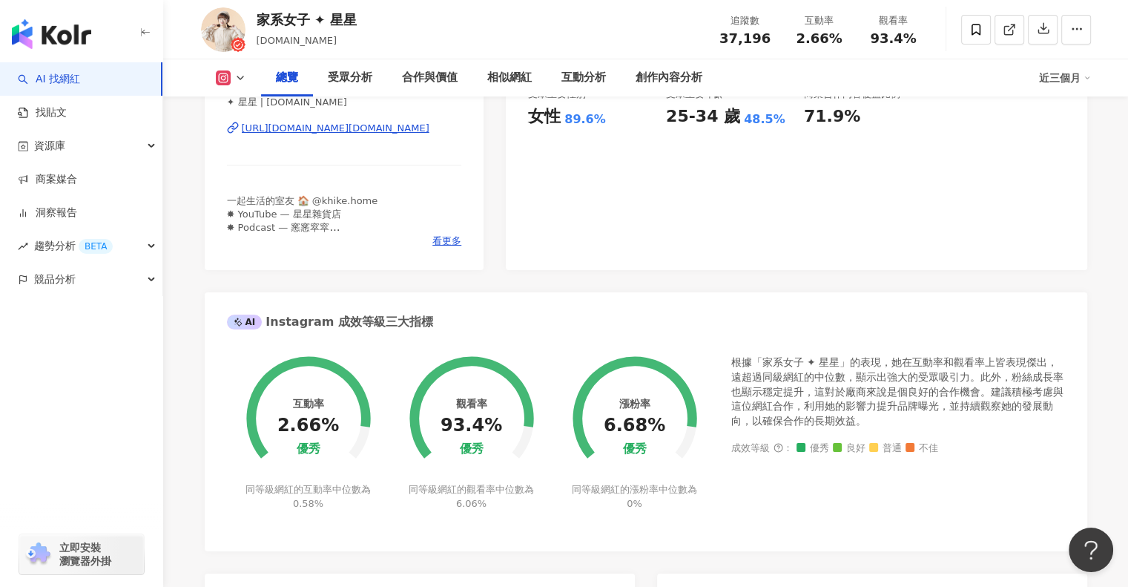
scroll to position [297, 0]
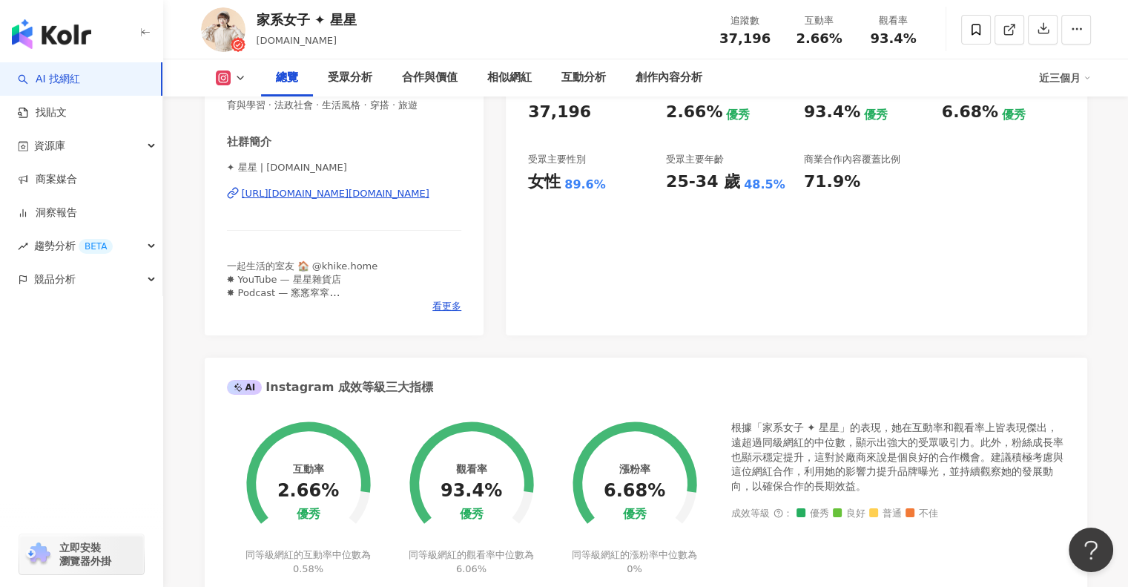
click at [239, 82] on icon at bounding box center [240, 78] width 12 height 12
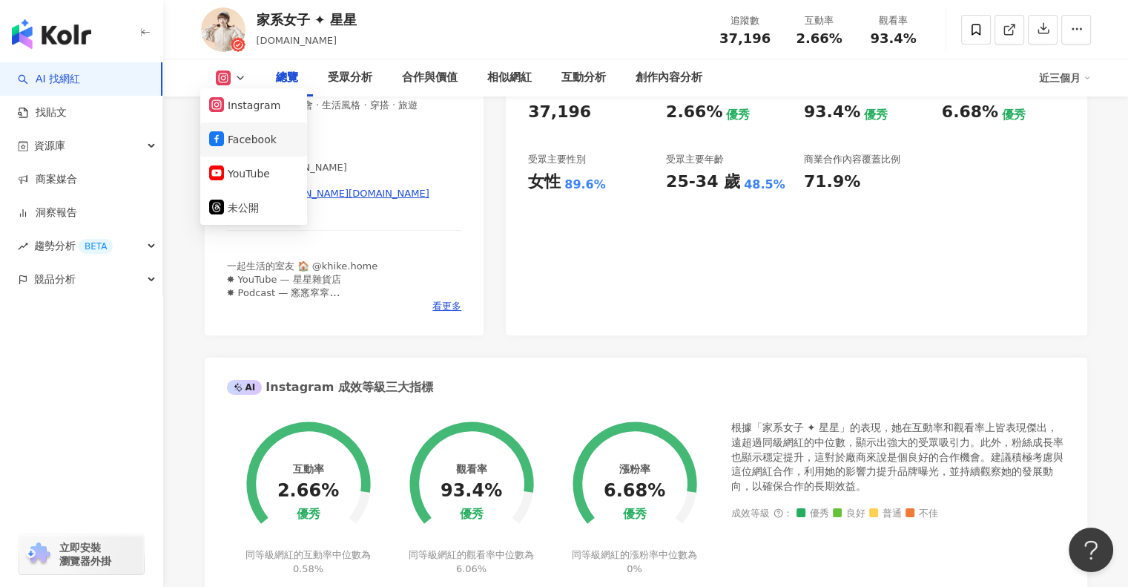
click at [251, 133] on button "Facebook" at bounding box center [253, 139] width 89 height 21
